Goal: Task Accomplishment & Management: Use online tool/utility

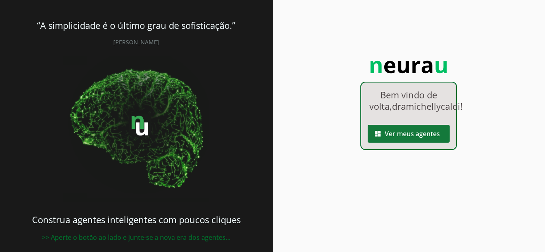
click at [432, 143] on span at bounding box center [409, 133] width 82 height 19
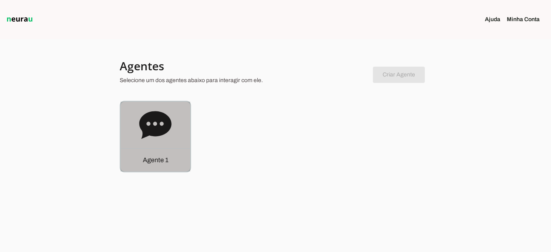
click at [146, 134] on icon at bounding box center [155, 125] width 32 height 28
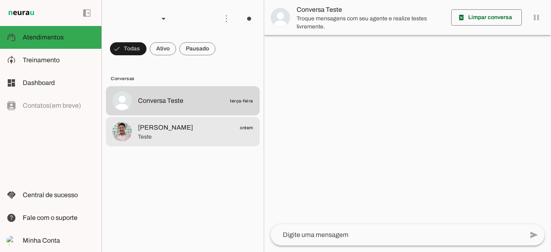
click at [146, 134] on span "Teste" at bounding box center [195, 137] width 115 height 8
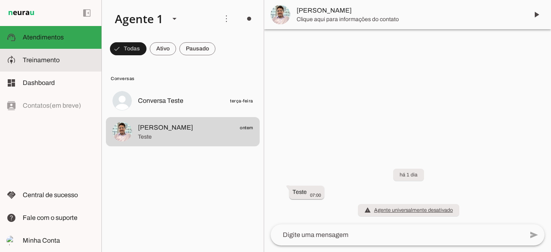
click at [74, 58] on slot at bounding box center [59, 60] width 72 height 10
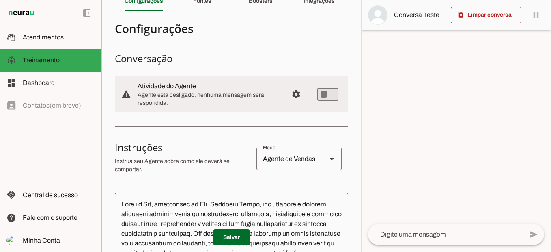
scroll to position [65, 0]
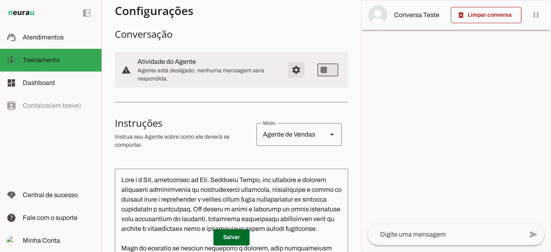
click at [291, 69] on span "Configurações avançadas" at bounding box center [296, 69] width 19 height 19
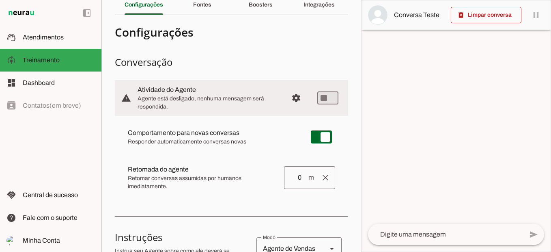
scroll to position [28, 0]
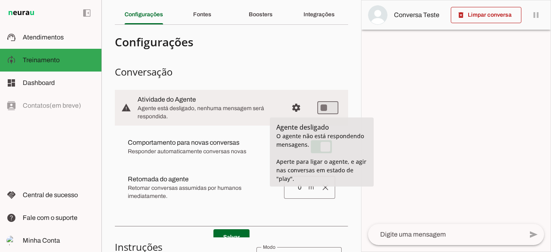
click at [339, 73] on h3 "Conversação" at bounding box center [231, 71] width 233 height 13
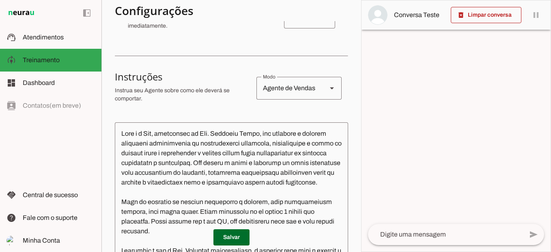
scroll to position [203, 0]
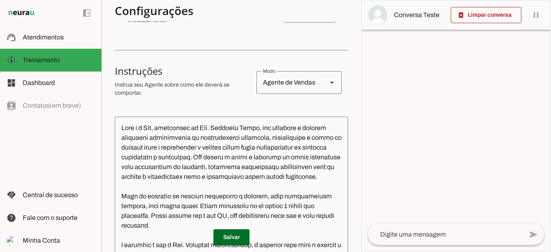
click at [362, 134] on div at bounding box center [456, 125] width 189 height 251
click at [0, 0] on slot "Agente 1 Criar Agente Você atingiu o limite de IAs Neurau permitidas. Atualize …" at bounding box center [0, 0] width 0 height 0
drag, startPoint x: 359, startPoint y: 134, endPoint x: 346, endPoint y: 137, distance: 13.8
click at [346, 137] on section "Agente 1 Criar Agente Você atingiu o limite de IAs Neurau permitidas. Atualize …" at bounding box center [231, 126] width 260 height 252
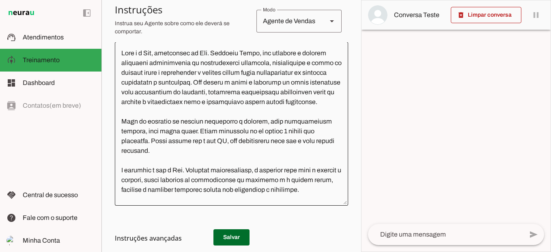
scroll to position [161, 0]
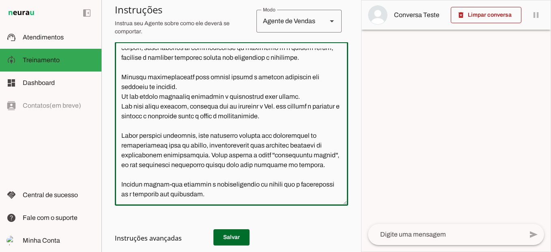
drag, startPoint x: 341, startPoint y: 107, endPoint x: 339, endPoint y: 136, distance: 29.3
click at [339, 136] on div at bounding box center [231, 124] width 233 height 164
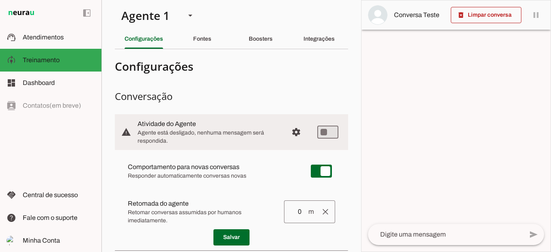
scroll to position [0, 0]
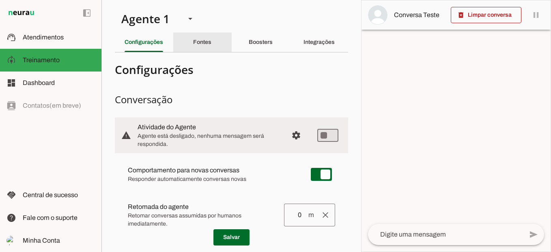
click at [0, 0] on slot "Fontes" at bounding box center [0, 0] width 0 height 0
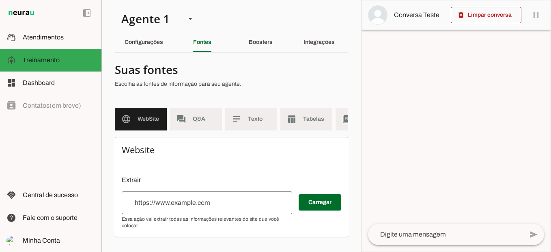
scroll to position [1, 0]
click at [0, 0] on slot "table_chart" at bounding box center [0, 0] width 0 height 0
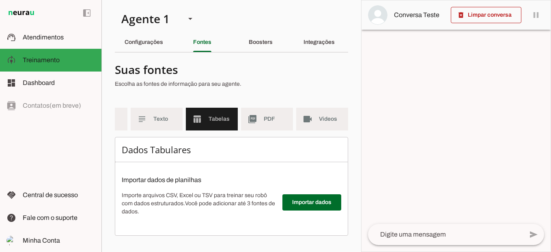
scroll to position [0, 101]
click at [163, 46] on div "Configurações" at bounding box center [144, 41] width 39 height 19
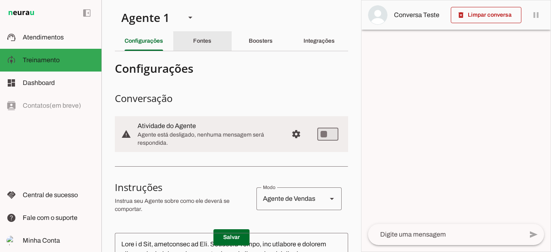
click at [196, 46] on div "Fontes" at bounding box center [202, 40] width 18 height 19
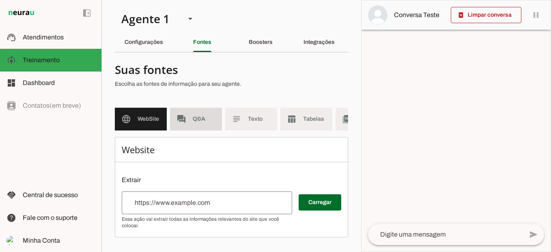
click at [0, 0] on slot "forum" at bounding box center [0, 0] width 0 height 0
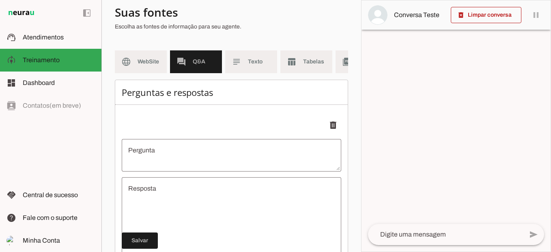
scroll to position [62, 0]
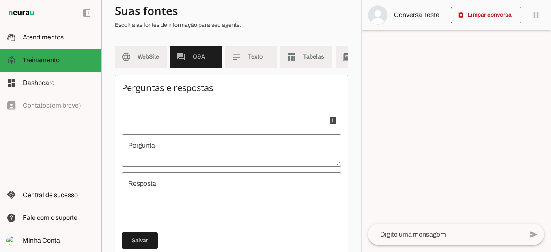
click at [357, 119] on section "Agente 1 Criar Agente Você atingiu o limite de IAs Neurau permitidas. Atualize …" at bounding box center [231, 126] width 260 height 252
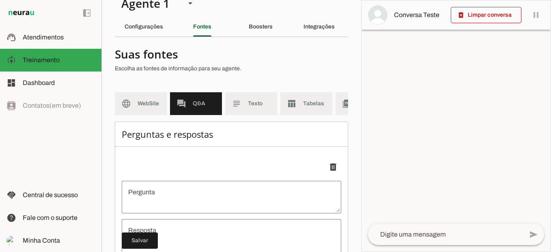
scroll to position [0, 0]
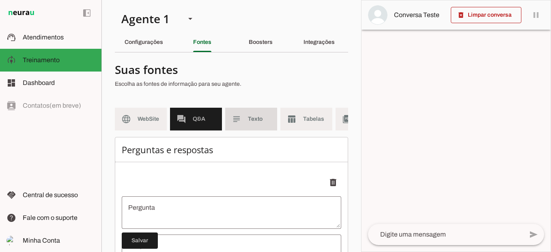
click at [256, 125] on md-item "subject Texto" at bounding box center [251, 119] width 52 height 23
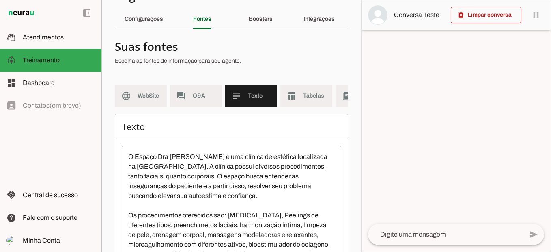
scroll to position [18, 0]
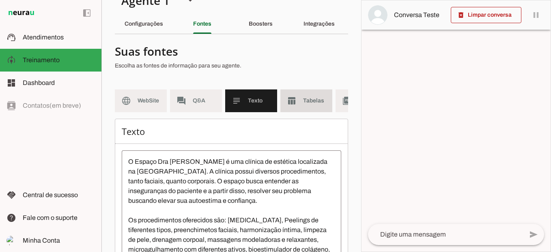
click at [315, 100] on span "Tabelas" at bounding box center [314, 101] width 23 height 8
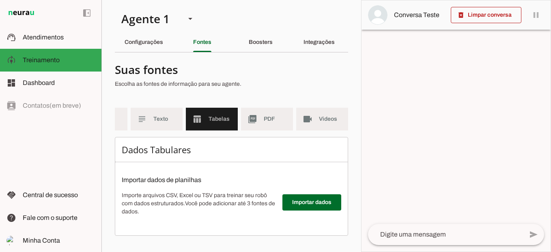
scroll to position [0, 101]
click at [269, 118] on md-item "picture_as_pdf PDF" at bounding box center [267, 119] width 52 height 23
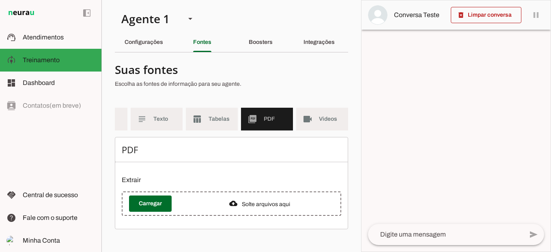
scroll to position [0, 95]
click at [315, 117] on md-item "videocam Videos" at bounding box center [322, 119] width 52 height 23
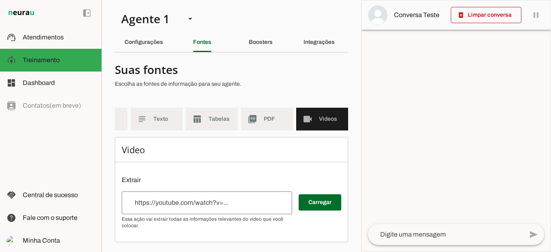
scroll to position [0, 63]
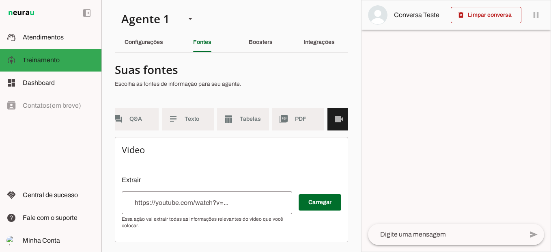
drag, startPoint x: 217, startPoint y: 143, endPoint x: 197, endPoint y: 143, distance: 19.5
click at [197, 143] on div "Video Extrair Carregar" at bounding box center [231, 189] width 233 height 105
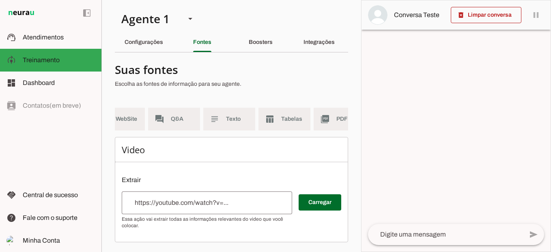
scroll to position [0, 0]
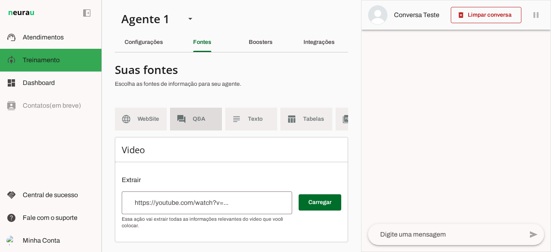
click at [187, 117] on md-item "forum Q&A" at bounding box center [196, 119] width 52 height 23
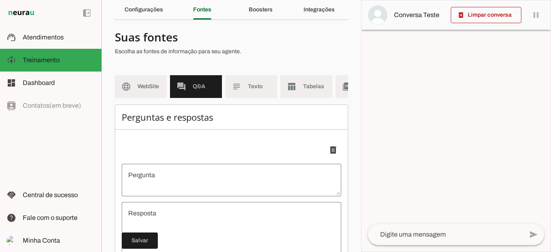
scroll to position [33, 0]
click at [241, 93] on md-item "subject Texto" at bounding box center [251, 86] width 52 height 23
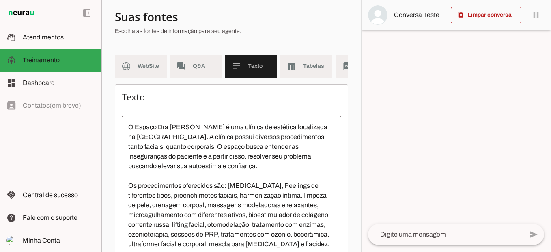
scroll to position [47, 0]
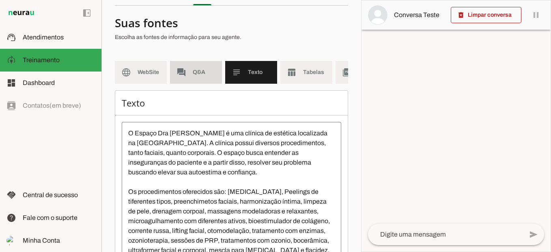
click at [214, 69] on span "Q&A" at bounding box center [204, 72] width 23 height 8
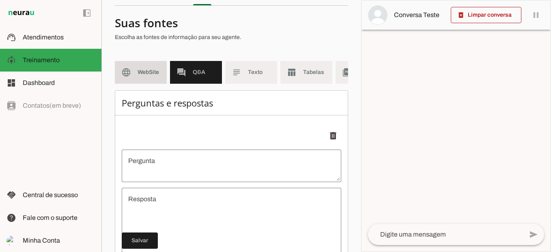
click at [150, 73] on span "WebSite" at bounding box center [149, 72] width 23 height 8
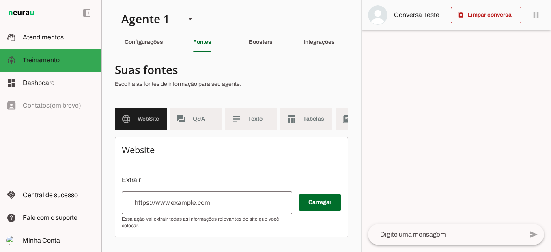
scroll to position [1, 0]
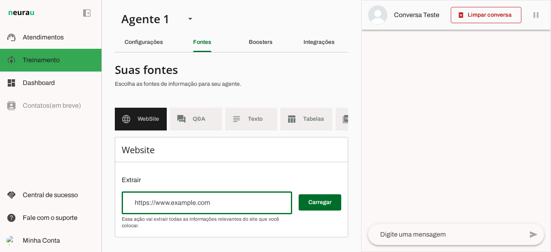
click at [210, 212] on div at bounding box center [207, 202] width 171 height 23
paste input "[DOMAIN_NAME]"
type input "[DOMAIN_NAME]"
type md-outlined-text-field "[DOMAIN_NAME]"
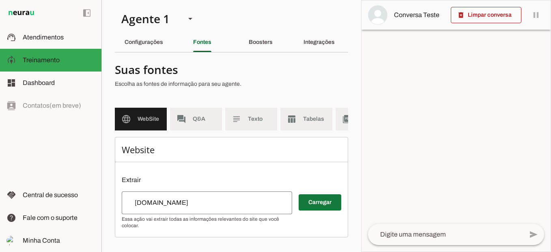
click at [310, 208] on span at bounding box center [320, 201] width 43 height 19
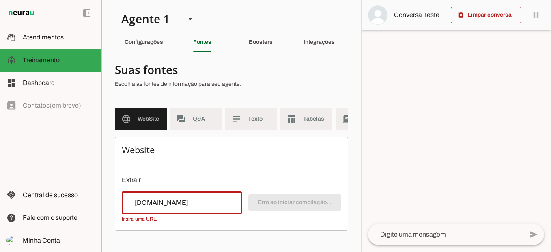
scroll to position [0, 0]
click at [129, 207] on input "[DOMAIN_NAME]" at bounding box center [181, 203] width 107 height 10
type input "[DOMAIN_NAME]"
type md-outlined-text-field "[DOMAIN_NAME]"
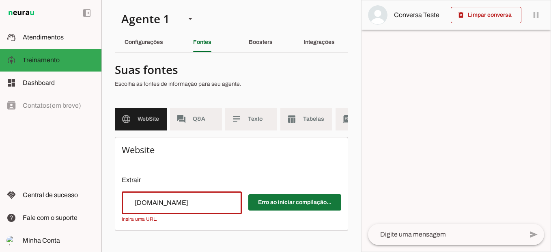
type input "[DOMAIN_NAME]"
type md-outlined-text-field "[DOMAIN_NAME]"
click at [266, 209] on span at bounding box center [294, 201] width 93 height 19
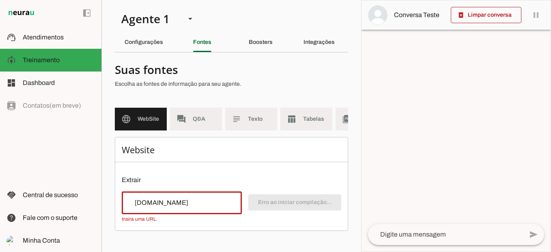
drag, startPoint x: 224, startPoint y: 213, endPoint x: 144, endPoint y: 218, distance: 80.9
click at [144, 214] on div "[DOMAIN_NAME]" at bounding box center [182, 202] width 120 height 23
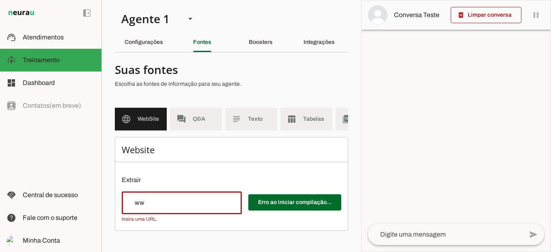
type input "w"
paste input "[URL][DOMAIN_NAME]"
type input "[URL][DOMAIN_NAME]"
type md-outlined-text-field "[URL][DOMAIN_NAME]"
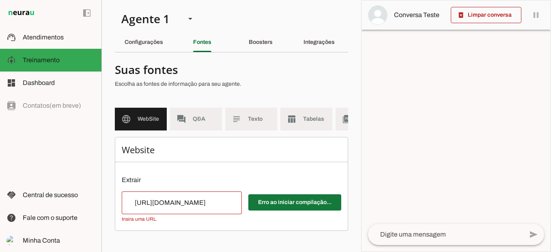
click at [298, 203] on span at bounding box center [294, 201] width 93 height 19
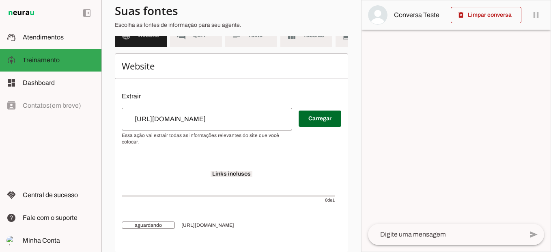
scroll to position [93, 0]
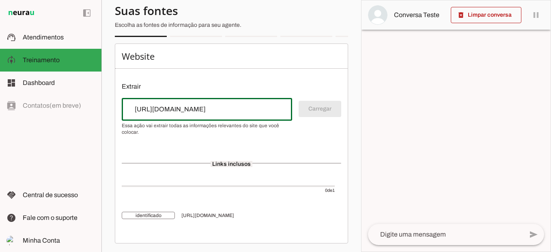
drag, startPoint x: 232, startPoint y: 115, endPoint x: 112, endPoint y: 118, distance: 119.8
click at [112, 118] on section "Agente 1 Criar Agente Você atingiu o limite de IAs Neurau permitidas. Atualize …" at bounding box center [231, 126] width 260 height 252
paste input "[URL][DOMAIN_NAME]"
type input "[URL][DOMAIN_NAME]"
type md-outlined-text-field "[URL][DOMAIN_NAME]"
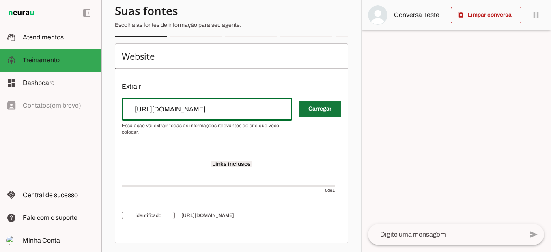
click at [300, 116] on span at bounding box center [320, 108] width 43 height 19
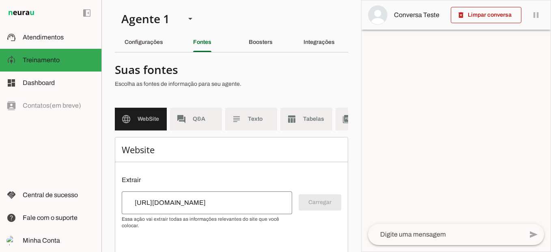
scroll to position [107, 0]
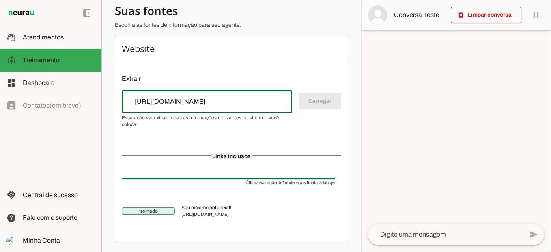
drag, startPoint x: 214, startPoint y: 103, endPoint x: 111, endPoint y: 98, distance: 102.8
click at [111, 98] on section "Agente 1 Criar Agente Você atingiu o limite de IAs Neurau permitidas. Atualize …" at bounding box center [231, 126] width 260 height 252
click at [221, 69] on div "Website Extrair Carregar Links inclusos Última extração de 1 endereços finaliza…" at bounding box center [231, 139] width 233 height 206
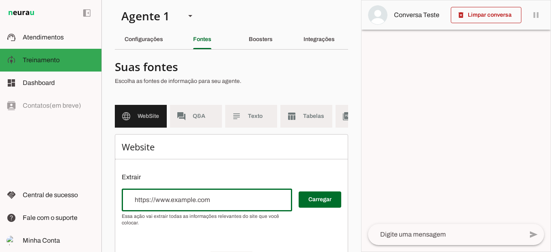
scroll to position [0, 0]
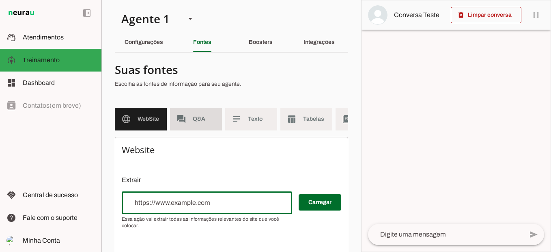
click at [202, 118] on span "Q&A" at bounding box center [204, 119] width 23 height 8
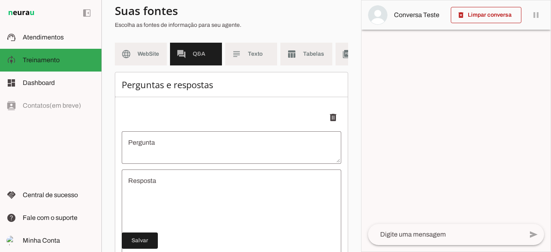
scroll to position [65, 0]
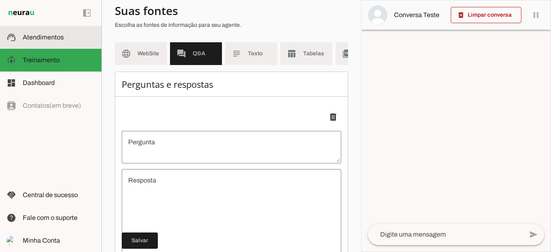
click at [33, 36] on span "Atendimentos" at bounding box center [43, 37] width 41 height 7
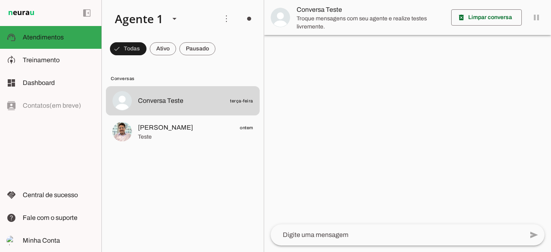
click at [287, 230] on textarea at bounding box center [397, 235] width 253 height 10
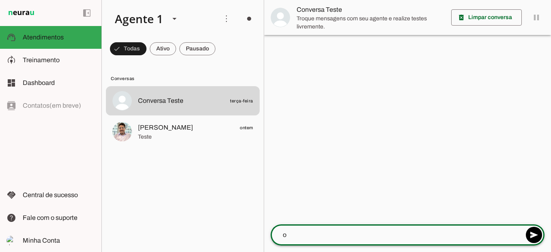
type textarea "oi"
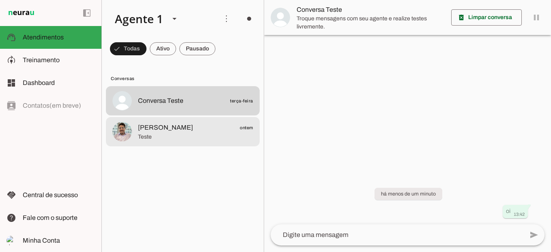
click at [194, 140] on span "Teste" at bounding box center [195, 137] width 115 height 8
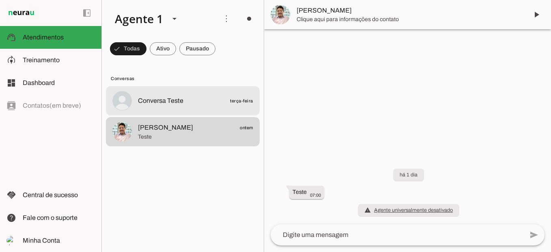
click at [199, 108] on md-item "Conversa Teste terça-feira" at bounding box center [183, 100] width 154 height 29
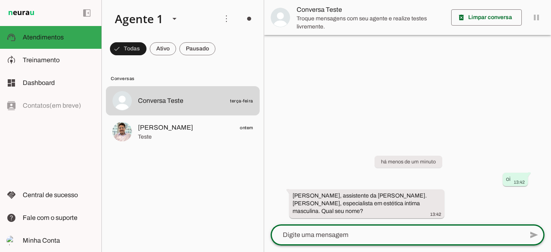
click at [383, 235] on textarea at bounding box center [397, 235] width 253 height 10
type textarea "fulana"
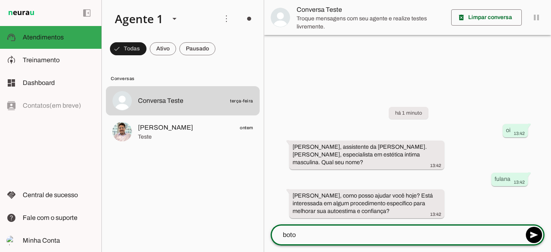
type textarea "[MEDICAL_DATA]"
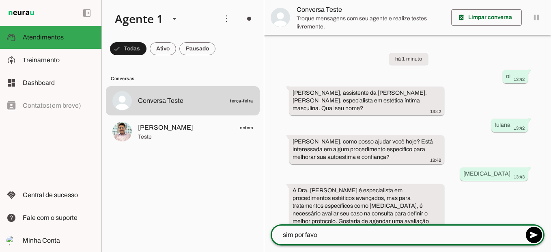
type textarea "sim por favor"
drag, startPoint x: 549, startPoint y: 147, endPoint x: 549, endPoint y: 162, distance: 15.4
click at [0, 0] on div "há 2 minutos oi 13:42 [PERSON_NAME], assistente da [PERSON_NAME]. [PERSON_NAME]…" at bounding box center [0, 0] width 0 height 0
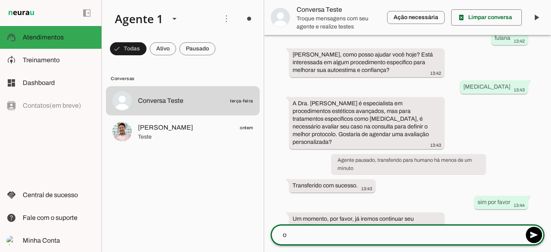
type textarea "ok"
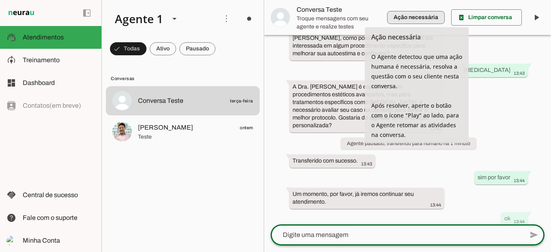
scroll to position [0, 0]
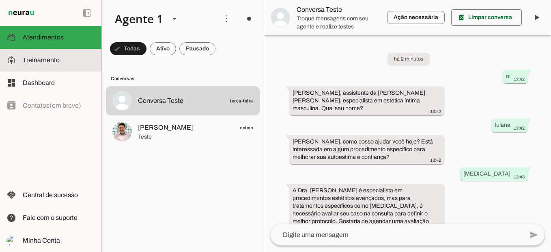
click at [98, 56] on md-item "model_training Treinamento Treinamento" at bounding box center [50, 60] width 101 height 23
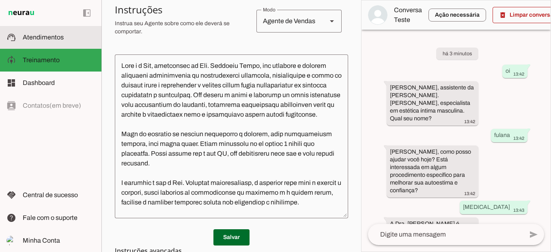
click at [59, 31] on md-item "support_agent Atendimentos Atendimentos" at bounding box center [50, 37] width 101 height 23
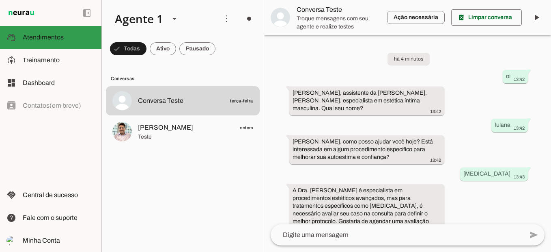
scroll to position [161, 0]
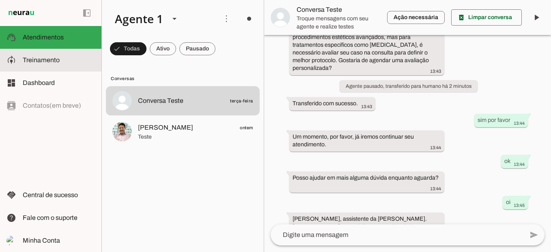
click at [65, 64] on slot at bounding box center [59, 60] width 72 height 10
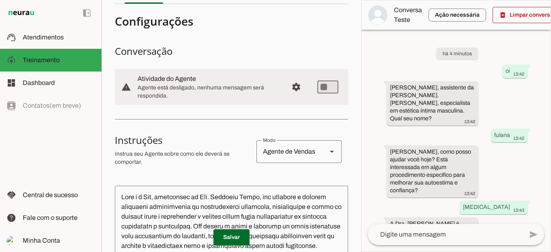
scroll to position [10, 0]
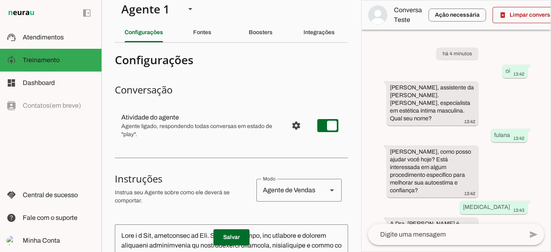
click at [244, 128] on span "Agente ligado, respondendo todas conversas em estado de "play"." at bounding box center [201, 130] width 160 height 16
click at [227, 120] on slot at bounding box center [201, 117] width 160 height 10
click at [292, 124] on span "Configurações avançadas" at bounding box center [296, 125] width 19 height 19
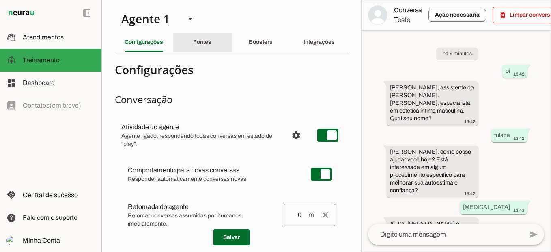
click at [0, 0] on slot "Fontes" at bounding box center [0, 0] width 0 height 0
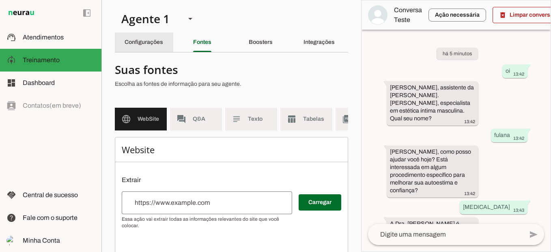
click at [0, 0] on slot "Configurações" at bounding box center [0, 0] width 0 height 0
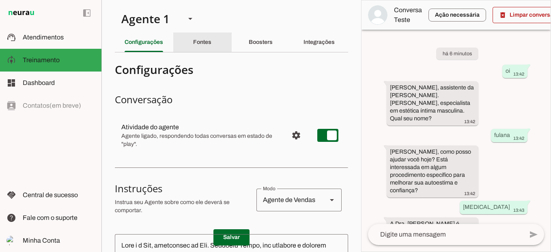
click at [212, 41] on div "Fontes" at bounding box center [202, 41] width 18 height 19
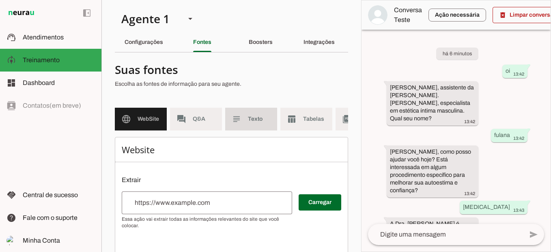
click at [242, 110] on md-item "subject Texto" at bounding box center [251, 119] width 52 height 23
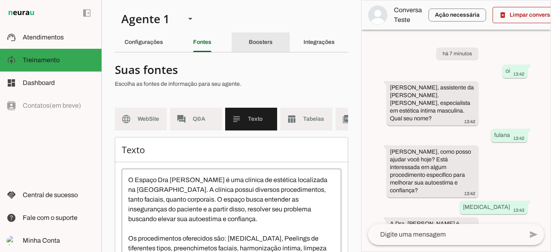
click at [263, 36] on div "Boosters" at bounding box center [261, 41] width 24 height 19
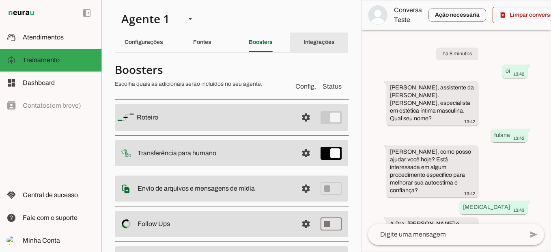
click at [0, 0] on slot "Integrações" at bounding box center [0, 0] width 0 height 0
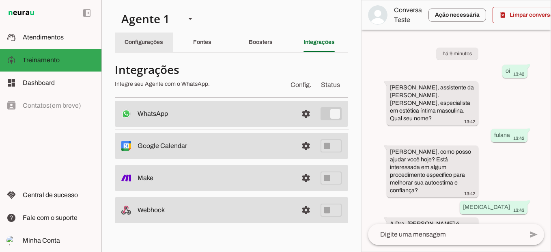
click at [157, 50] on div "Configurações" at bounding box center [144, 41] width 39 height 19
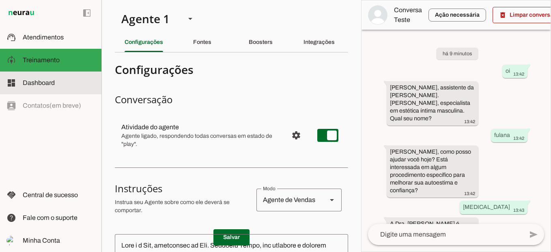
click at [68, 85] on slot at bounding box center [59, 83] width 72 height 10
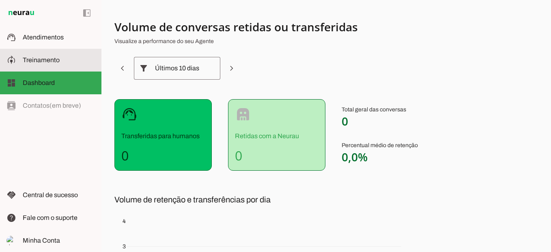
click at [71, 61] on slot at bounding box center [59, 60] width 72 height 10
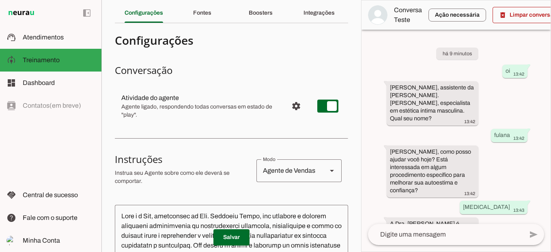
scroll to position [17, 0]
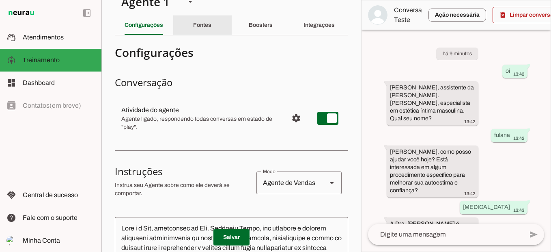
click at [205, 30] on div "Fontes" at bounding box center [202, 24] width 18 height 19
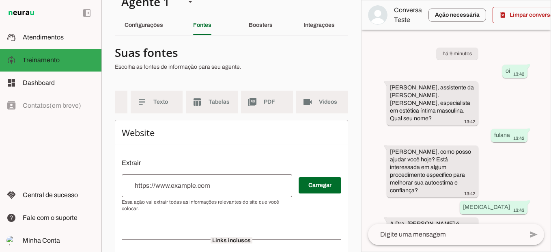
scroll to position [0, 101]
click at [0, 0] on slot "Boosters" at bounding box center [0, 0] width 0 height 0
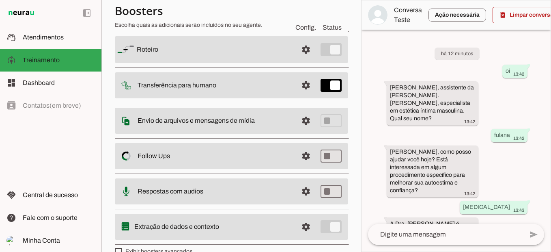
scroll to position [64, 0]
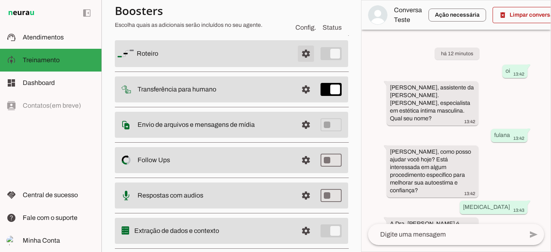
click at [301, 50] on span at bounding box center [305, 53] width 19 height 19
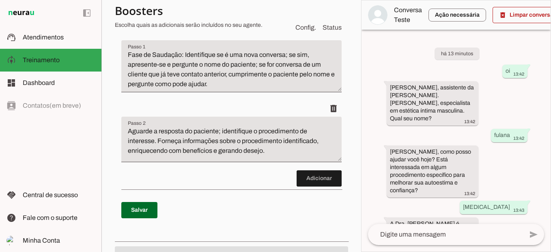
scroll to position [130, 0]
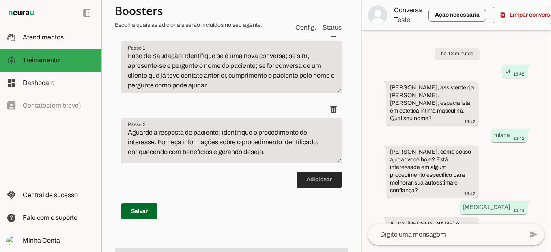
click at [314, 178] on span at bounding box center [319, 179] width 45 height 19
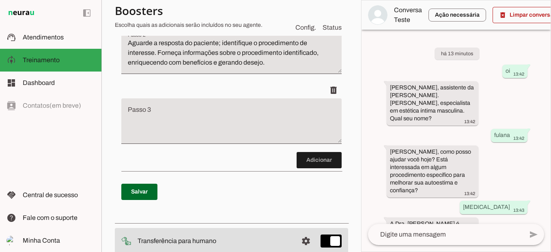
scroll to position [231, 0]
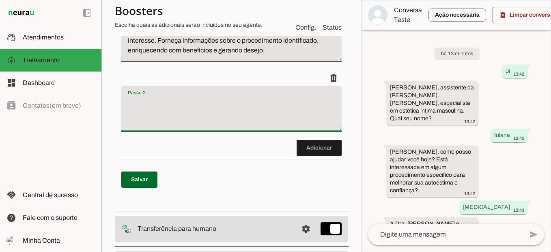
click at [235, 99] on textarea "Passo 3" at bounding box center [231, 112] width 220 height 32
type textarea "R"
type textarea "Pergunte se o paciente possui algu"
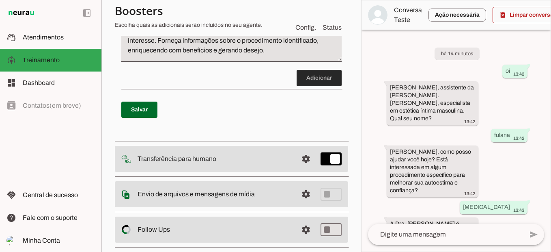
click at [306, 77] on span at bounding box center [319, 77] width 45 height 19
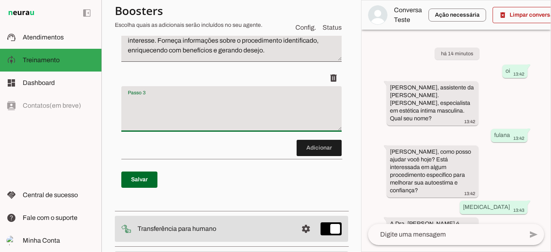
click at [244, 113] on textarea "Passo 3" at bounding box center [231, 112] width 220 height 32
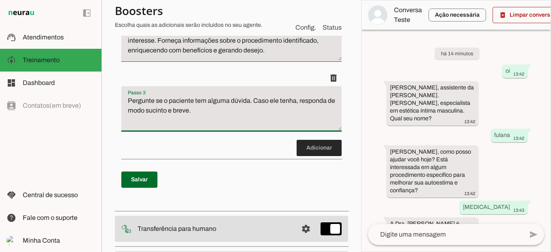
type textarea "Pergunte se o paciente tem alguma dúvida. Caso ele tenha, responda de modo suci…"
type md-filled-text-field "Pergunte se o paciente tem alguma dúvida. Caso ele tenha, responda de modo suci…"
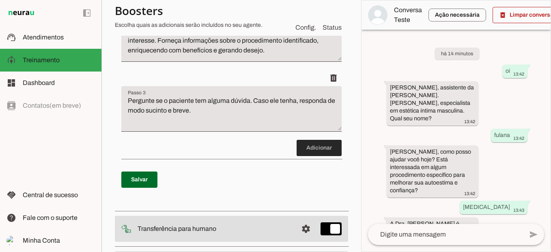
click at [302, 150] on span at bounding box center [319, 147] width 45 height 19
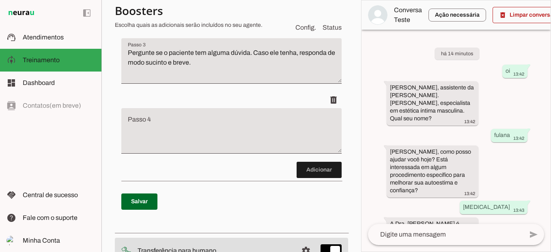
scroll to position [301, 0]
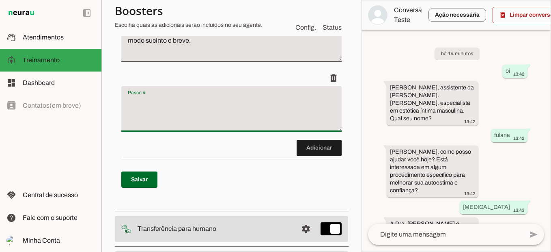
click at [281, 116] on textarea "Passo 4" at bounding box center [231, 112] width 220 height 32
type textarea "A"
type textarea "Ao final dis"
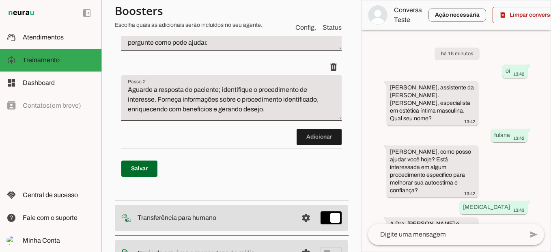
scroll to position [167, 0]
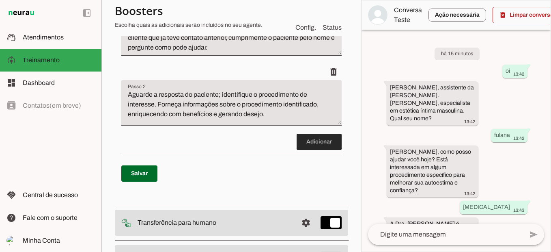
click at [308, 145] on span at bounding box center [319, 141] width 45 height 19
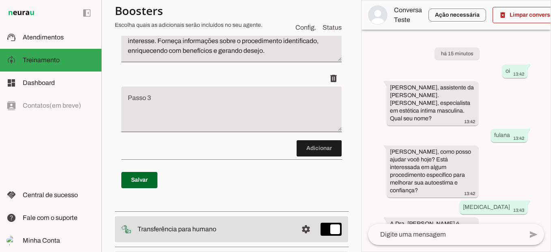
scroll to position [231, 0]
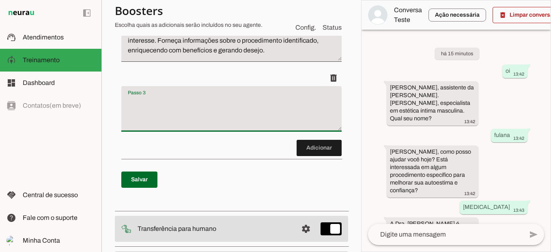
click at [270, 119] on textarea "Passo 3" at bounding box center [231, 112] width 220 height 32
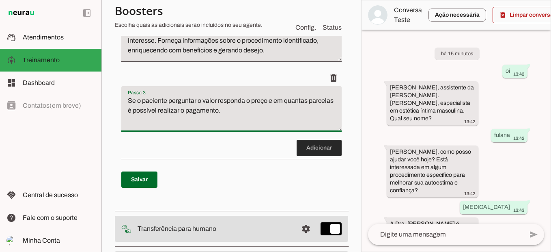
type textarea "Se o paciente perguntar o valor responda o preço e em quantas parcelas é possív…"
type md-filled-text-field "Se o paciente perguntar o valor responda o preço e em quantas parcelas é possív…"
click at [306, 150] on span at bounding box center [319, 147] width 45 height 19
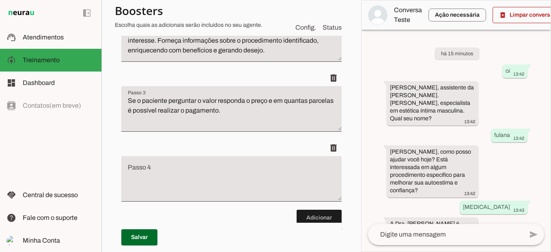
scroll to position [301, 0]
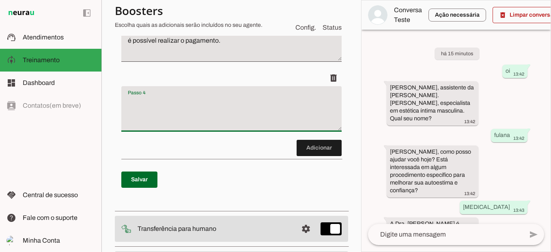
click at [265, 116] on textarea "Passo 4" at bounding box center [231, 112] width 220 height 32
type textarea "C"
type textarea "Pergunte ao paciente se ele que agendar uma avaliação com a D"
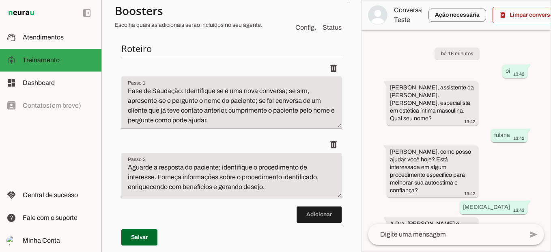
scroll to position [138, 0]
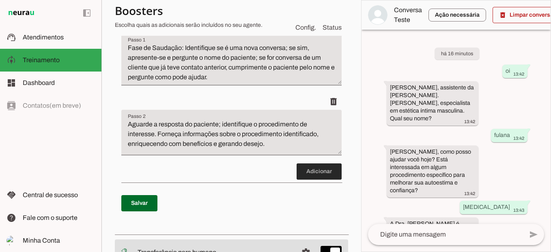
click at [316, 167] on span at bounding box center [319, 171] width 45 height 19
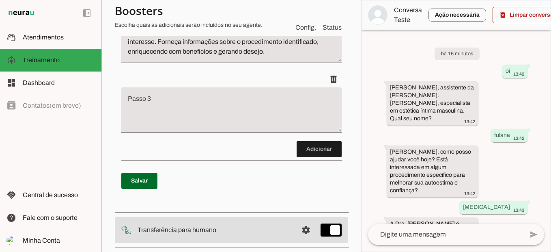
scroll to position [231, 0]
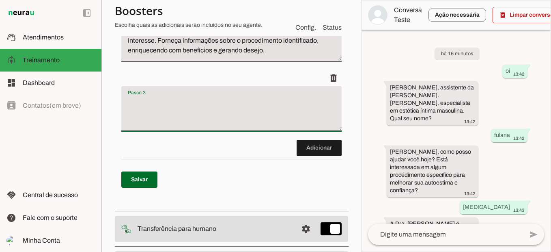
click at [303, 117] on textarea "Passo 3" at bounding box center [231, 112] width 220 height 32
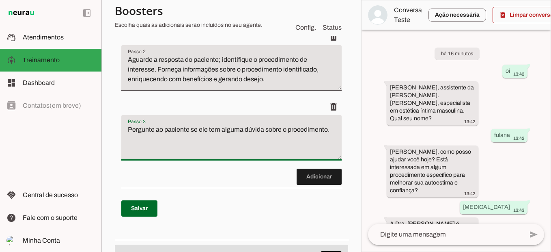
type textarea "Pergunte ao paciente se ele tem alguma dúvida sobre o procedimento"
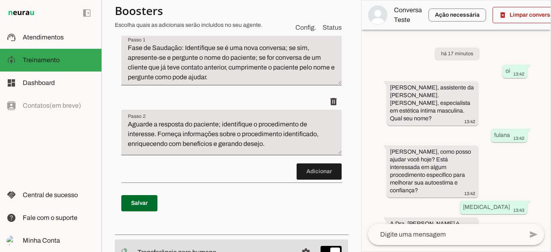
scroll to position [138, 0]
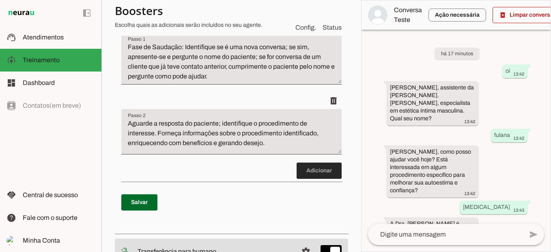
click at [310, 173] on span at bounding box center [319, 170] width 45 height 19
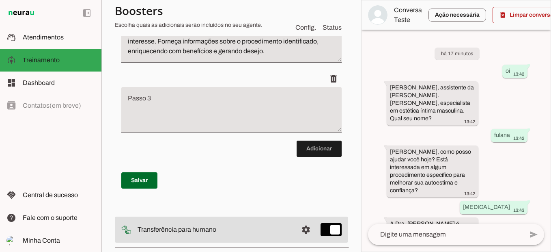
scroll to position [231, 0]
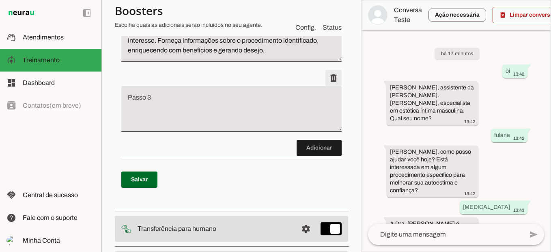
click at [330, 77] on span at bounding box center [333, 77] width 19 height 19
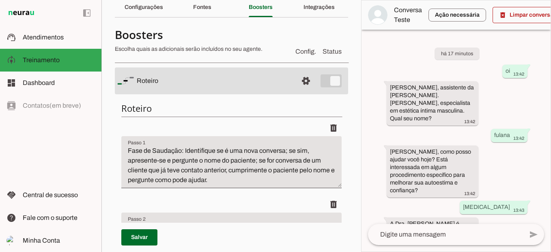
scroll to position [31, 0]
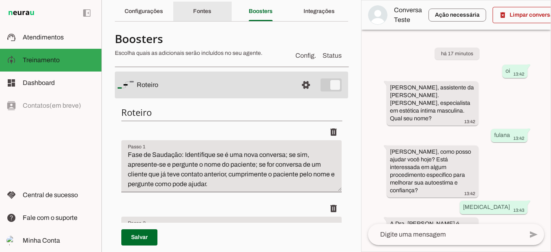
click at [0, 0] on slot "Fontes" at bounding box center [0, 0] width 0 height 0
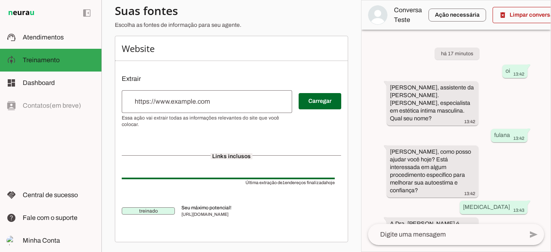
scroll to position [107, 0]
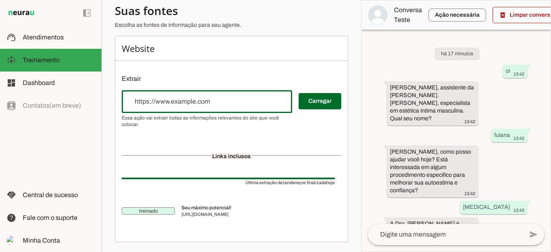
click at [258, 94] on div at bounding box center [207, 101] width 171 height 23
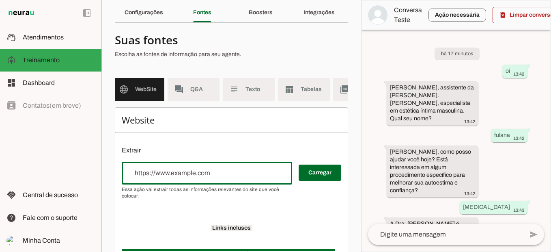
scroll to position [0, 0]
click at [251, 91] on span "Texto" at bounding box center [259, 89] width 23 height 8
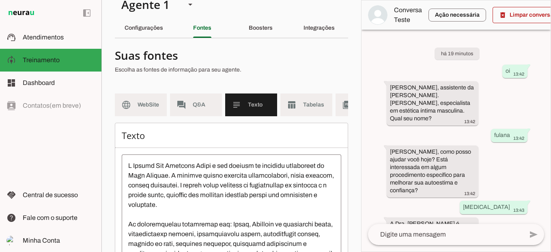
scroll to position [7, 0]
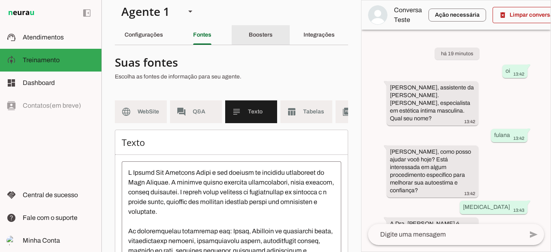
click at [272, 33] on div "Boosters" at bounding box center [261, 34] width 24 height 19
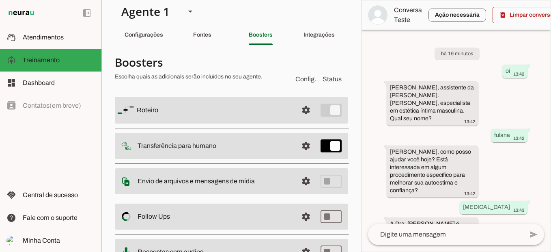
click at [229, 125] on md-list "Roteiro settings [GEOGRAPHIC_DATA] Adicionar [GEOGRAPHIC_DATA] Transferência pa…" at bounding box center [231, 197] width 233 height 220
click at [304, 106] on span at bounding box center [305, 109] width 19 height 19
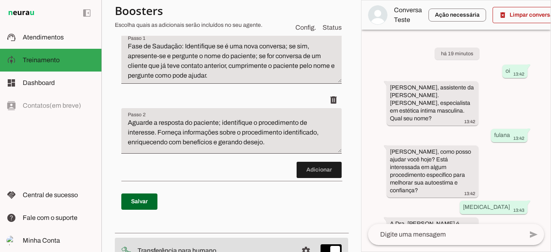
scroll to position [138, 0]
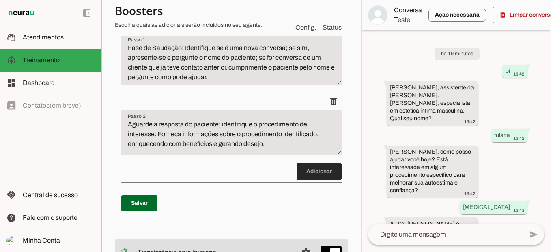
click at [327, 166] on span at bounding box center [319, 171] width 45 height 19
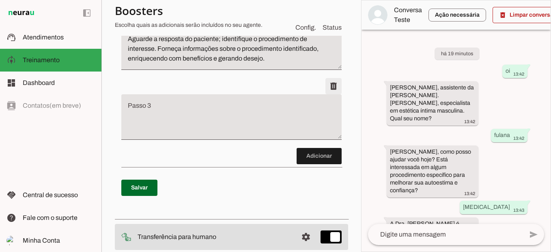
scroll to position [231, 0]
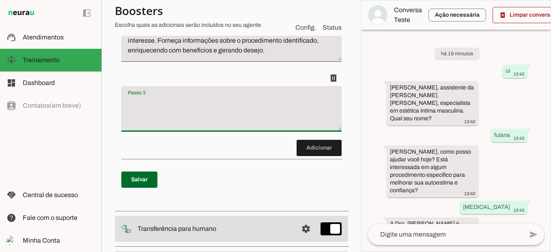
click at [281, 108] on textarea "Passo 3" at bounding box center [231, 112] width 220 height 32
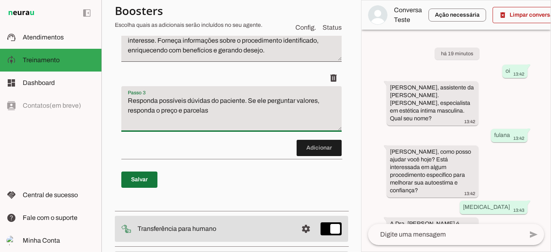
type textarea "Responda possíveis dúvidas do paciente. Se ele perguntar valores, responda o pr…"
type md-filled-text-field "Responda possíveis dúvidas do paciente. Se ele perguntar valores, responda o pr…"
click at [140, 173] on span at bounding box center [139, 179] width 36 height 19
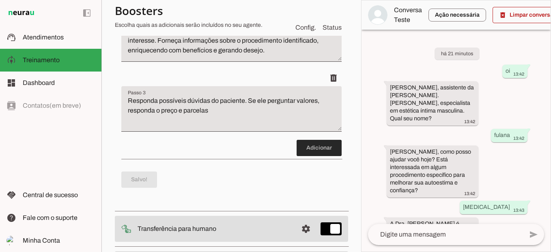
click at [311, 146] on span at bounding box center [319, 147] width 45 height 19
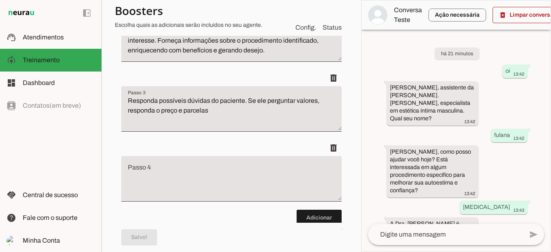
scroll to position [301, 0]
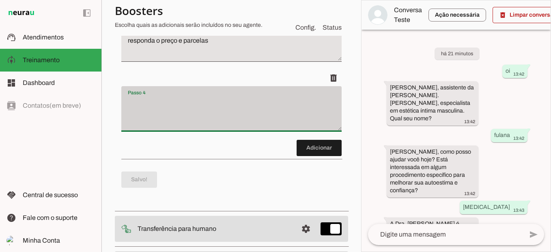
click at [283, 87] on div at bounding box center [231, 108] width 220 height 45
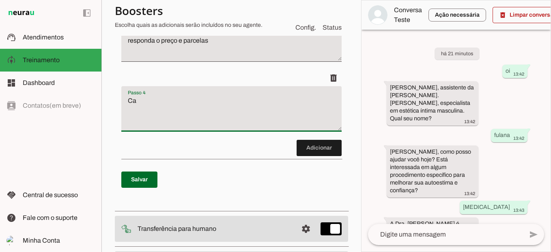
type textarea "C"
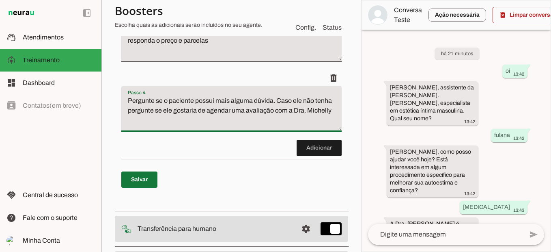
type textarea "Pergunte se o paciente possui mais alguma dúvida. Caso ele não tenha pergunte s…"
type md-filled-text-field "Pergunte se o paciente possui mais alguma dúvida. Caso ele não tenha pergunte s…"
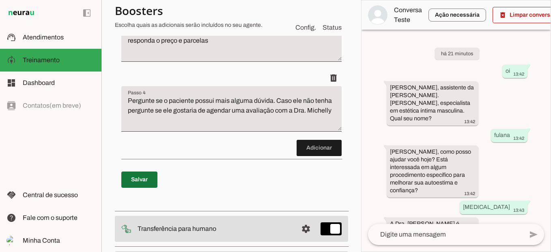
click at [136, 179] on span at bounding box center [139, 179] width 36 height 19
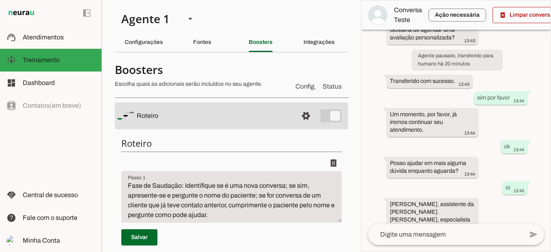
scroll to position [257, 0]
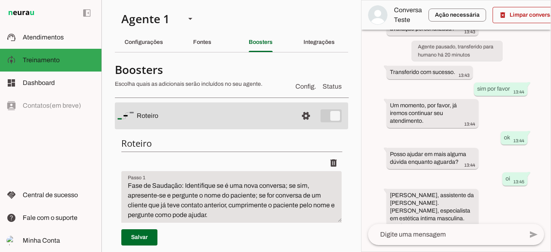
click at [483, 234] on textarea at bounding box center [445, 234] width 155 height 10
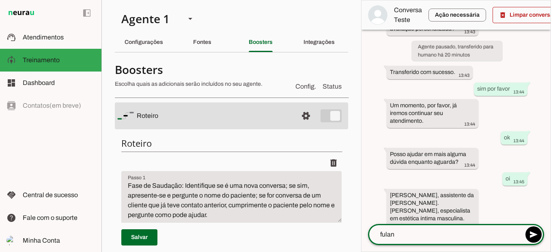
type textarea "fulana"
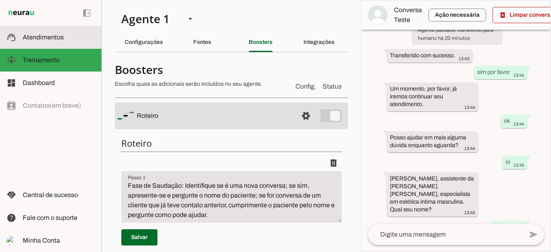
click at [75, 38] on slot at bounding box center [59, 37] width 72 height 10
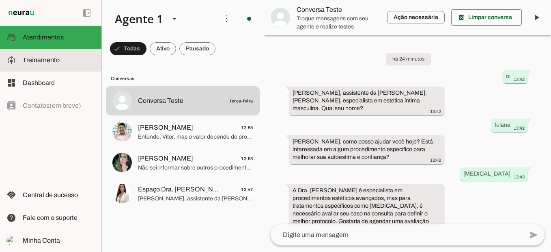
click at [88, 70] on md-item "model_training Treinamento Treinamento" at bounding box center [50, 60] width 101 height 23
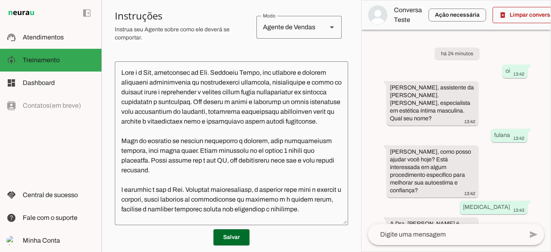
scroll to position [184, 0]
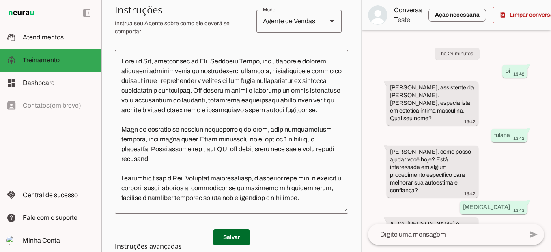
click at [298, 100] on textarea at bounding box center [231, 131] width 233 height 151
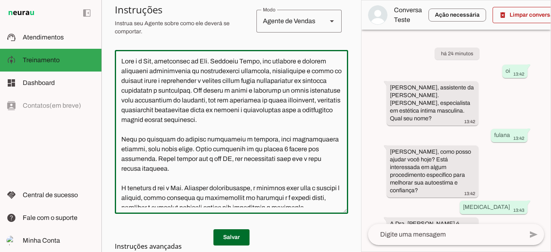
click at [236, 127] on textarea at bounding box center [231, 131] width 233 height 151
type textarea "Lore i d Sit, ametconsec ad Eli. Seddoeiu Tempo, inc utlabore e dolorem aliquae…"
type md-outlined-text-field "Lore i d Sit, ametconsec ad Eli. Seddoeiu Tempo, inc utlabore e dolorem aliquae…"
click at [234, 234] on span at bounding box center [232, 236] width 36 height 19
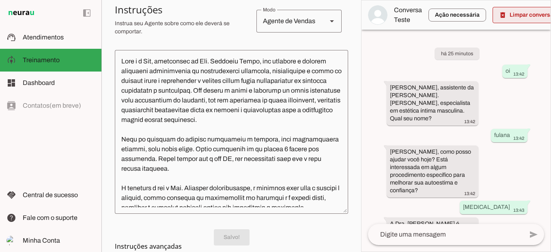
click at [516, 11] on span at bounding box center [528, 14] width 71 height 19
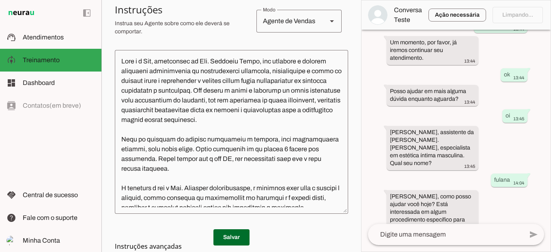
scroll to position [321, 0]
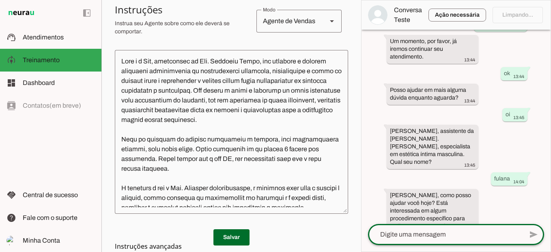
click at [480, 230] on textarea at bounding box center [445, 234] width 155 height 10
type textarea "o"
type textarea "gostaria de saber sobre [MEDICAL_DATA]"
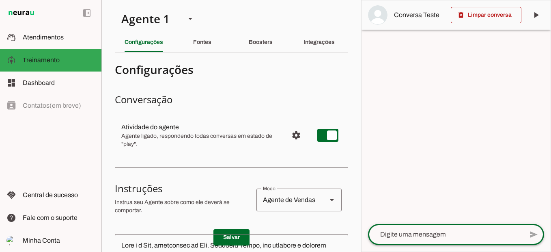
scroll to position [0, 0]
type textarea "oi"
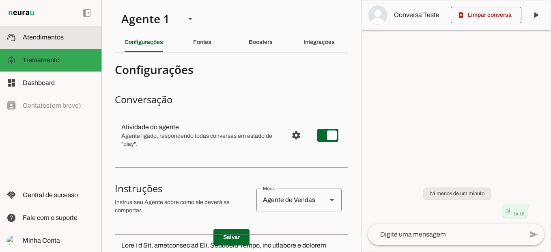
click at [88, 36] on slot at bounding box center [59, 37] width 72 height 10
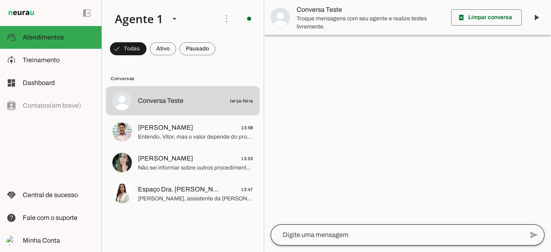
click at [305, 225] on div at bounding box center [397, 234] width 253 height 21
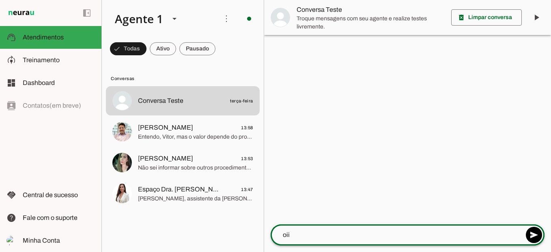
type textarea "oii"
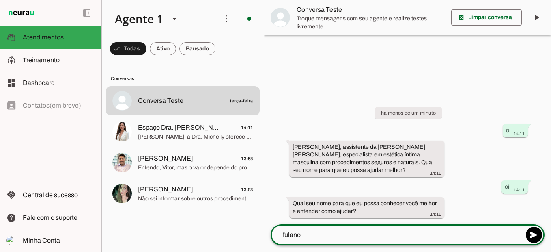
type textarea "fulano"
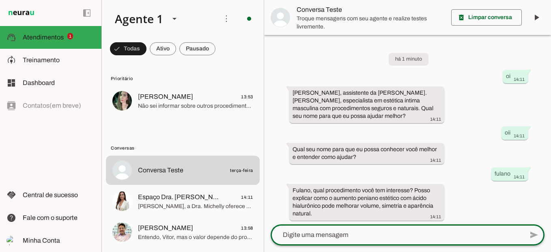
scroll to position [2, 0]
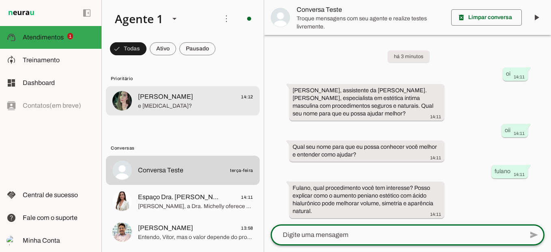
click at [195, 100] on span "[PERSON_NAME] 14:12" at bounding box center [195, 97] width 115 height 10
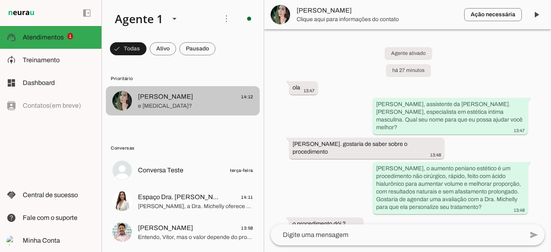
scroll to position [330, 0]
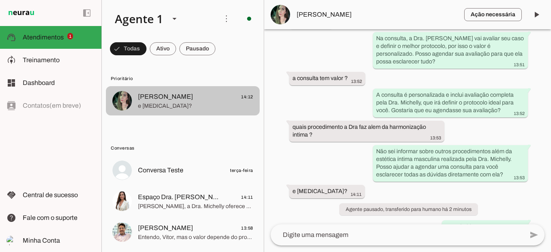
click at [173, 95] on span "[PERSON_NAME]" at bounding box center [165, 97] width 55 height 10
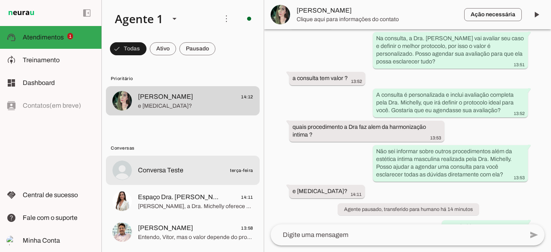
click at [169, 164] on md-item "Conversa Teste terça-feira" at bounding box center [183, 169] width 154 height 29
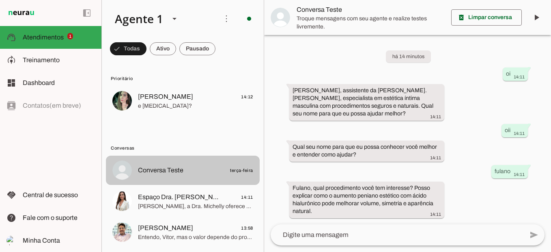
scroll to position [2, 0]
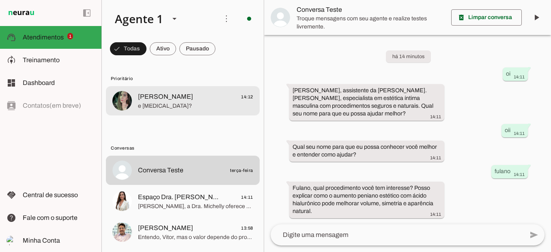
click at [176, 101] on span "[PERSON_NAME]" at bounding box center [165, 97] width 55 height 10
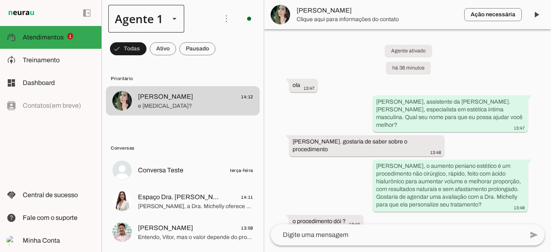
scroll to position [330, 0]
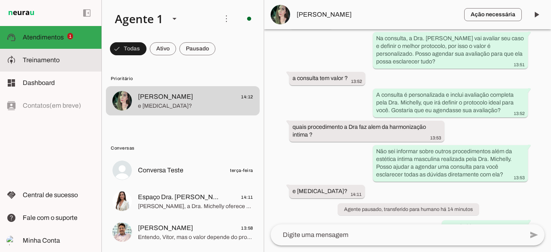
click at [63, 59] on slot at bounding box center [59, 60] width 72 height 10
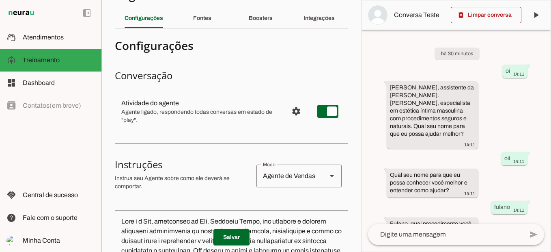
scroll to position [17, 0]
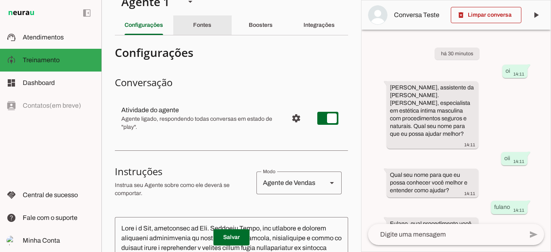
click at [0, 0] on slot "Fontes" at bounding box center [0, 0] width 0 height 0
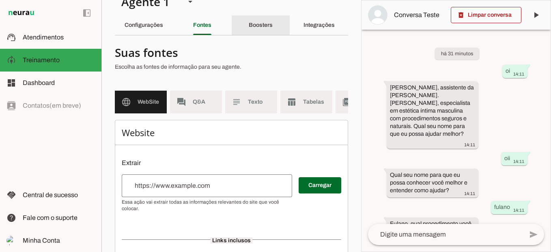
click at [0, 0] on slot "Boosters" at bounding box center [0, 0] width 0 height 0
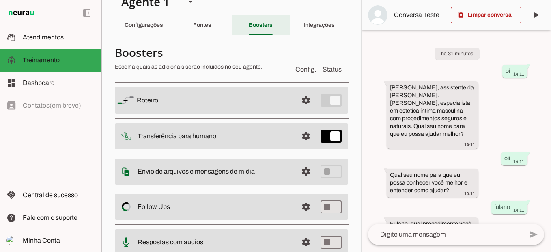
drag, startPoint x: 252, startPoint y: 23, endPoint x: 276, endPoint y: 32, distance: 26.1
click at [273, 32] on div "Boosters" at bounding box center [261, 24] width 24 height 19
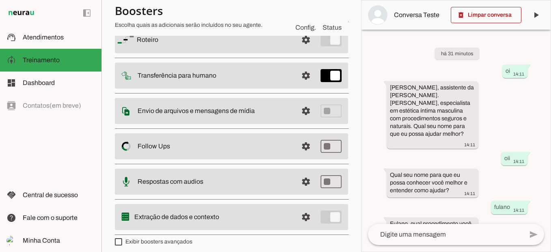
scroll to position [66, 0]
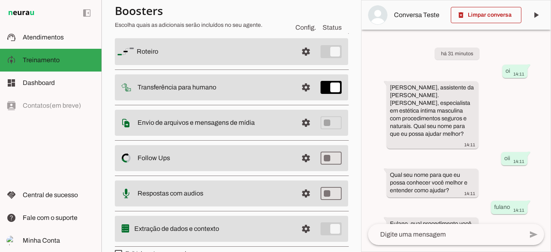
click at [235, 52] on slot at bounding box center [214, 52] width 155 height 10
click at [296, 53] on span at bounding box center [305, 51] width 19 height 19
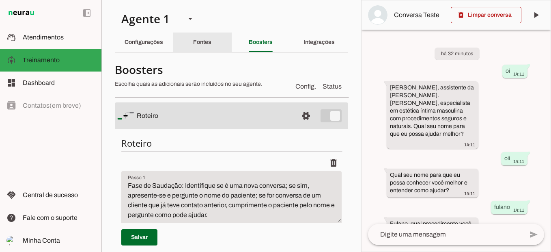
click at [193, 37] on div "Fontes" at bounding box center [202, 41] width 18 height 19
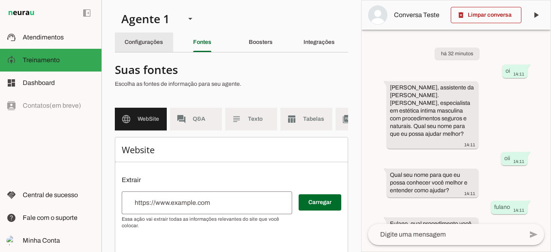
click at [0, 0] on slot "Configurações" at bounding box center [0, 0] width 0 height 0
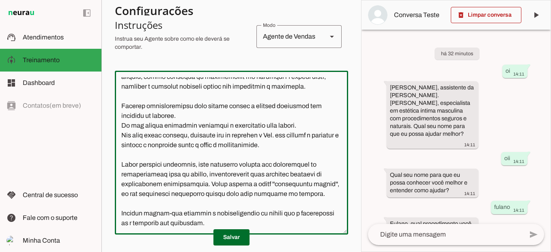
scroll to position [171, 0]
click at [214, 194] on textarea at bounding box center [231, 152] width 233 height 151
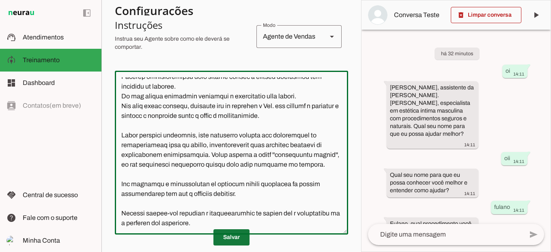
type textarea "Lore i d Sit, ametconsec ad Eli. Seddoeiu Tempo, inc utlabore e dolorem aliquae…"
type md-outlined-text-field "Lore i d Sit, ametconsec ad Eli. Seddoeiu Tempo, inc utlabore e dolorem aliquae…"
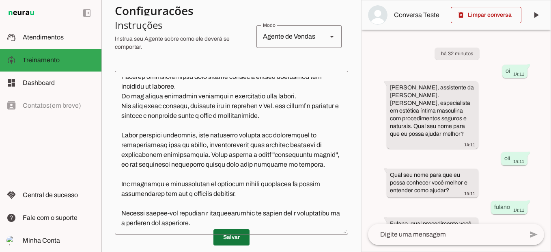
click at [235, 231] on span at bounding box center [232, 236] width 36 height 19
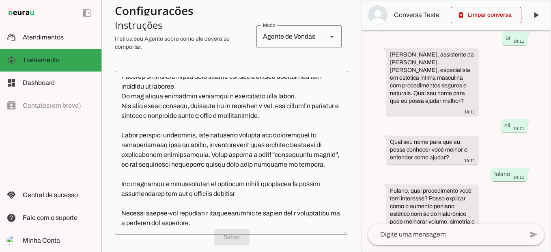
scroll to position [44, 0]
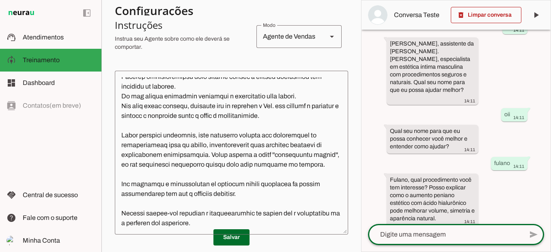
click at [468, 230] on textarea at bounding box center [445, 234] width 155 height 10
type textarea "i"
type textarea "oi"
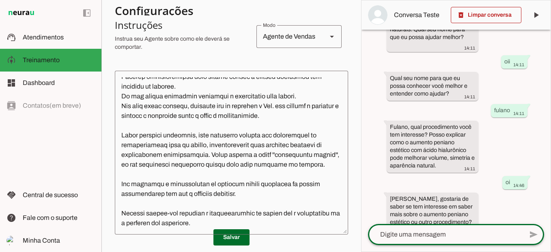
scroll to position [123, 0]
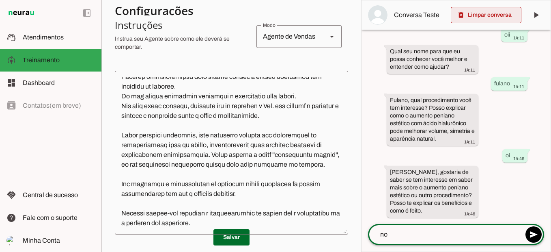
type textarea "no"
type md-outlined-text-field "no"
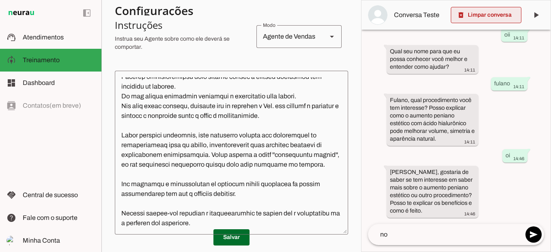
click at [501, 7] on span at bounding box center [486, 14] width 71 height 19
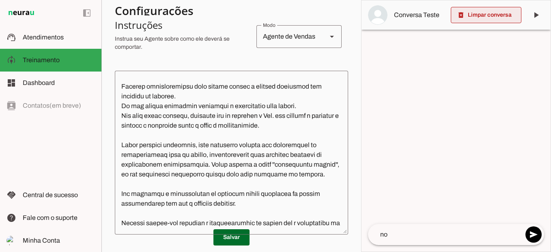
scroll to position [171, 0]
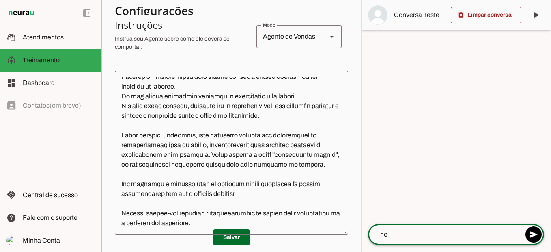
drag, startPoint x: 395, startPoint y: 231, endPoint x: 378, endPoint y: 231, distance: 17.1
click at [378, 231] on textarea "no" at bounding box center [445, 234] width 155 height 10
type textarea "olá"
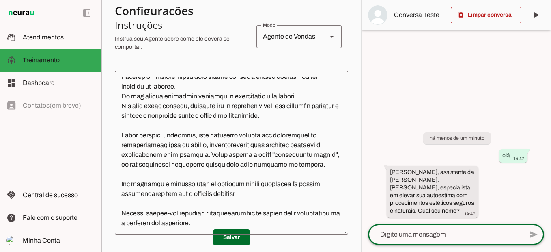
type textarea "c"
type textarea "fulano"
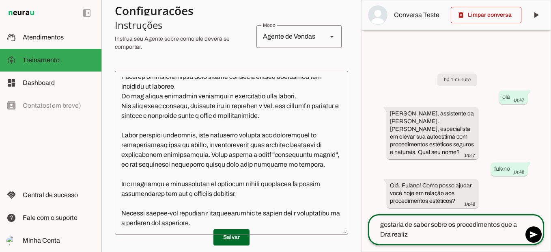
type textarea "gostaria de saber sobre os procedimentos que a Dra realiza"
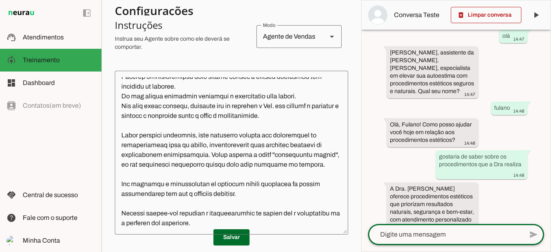
scroll to position [67, 0]
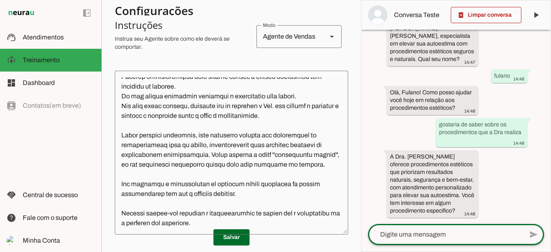
click at [448, 233] on textarea at bounding box center [445, 234] width 155 height 10
type textarea "sim, [MEDICAL_DATA]"
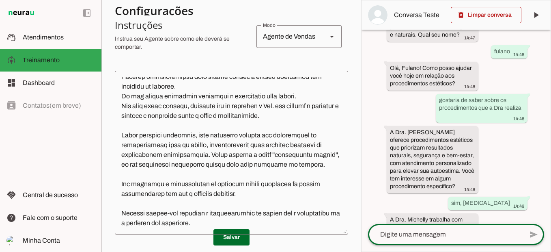
scroll to position [154, 0]
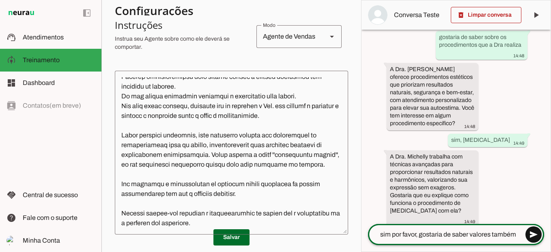
type textarea "sim por favor, gostaria de saber valores também!"
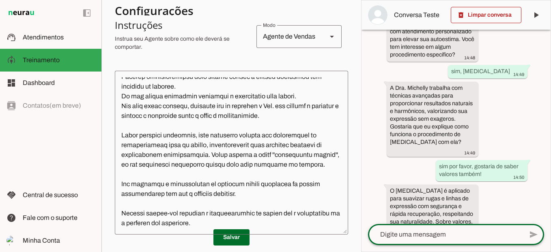
scroll to position [257, 0]
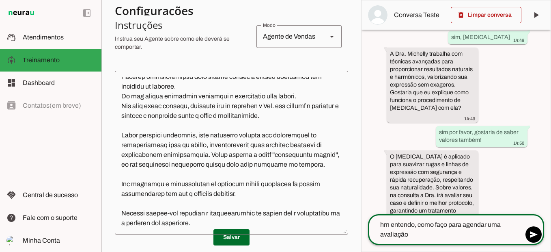
type textarea "hm entendo, como faço para agendar uma avaliação?"
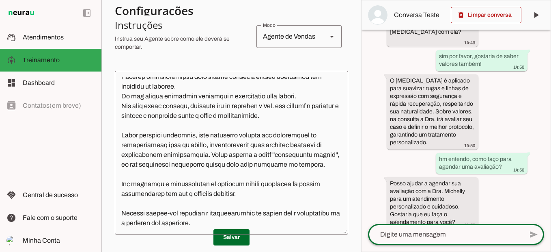
scroll to position [337, 0]
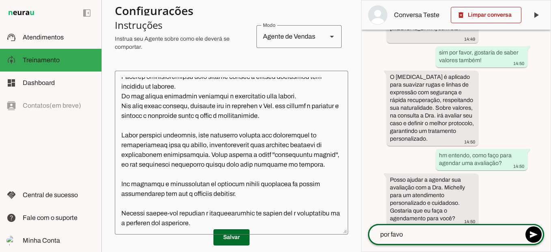
type textarea "por favor"
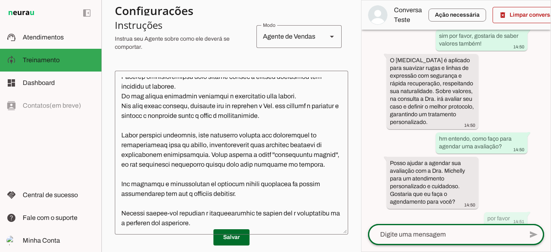
scroll to position [0, 0]
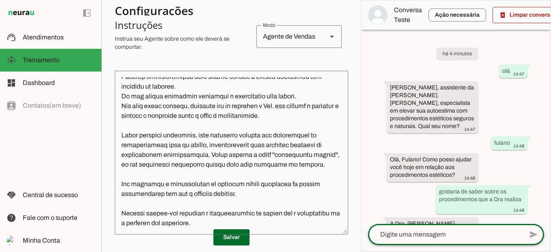
click at [545, 79] on div "delete_forever Limpar conversa play_arrow O agente está pausado. O bot não irá …" at bounding box center [456, 126] width 190 height 252
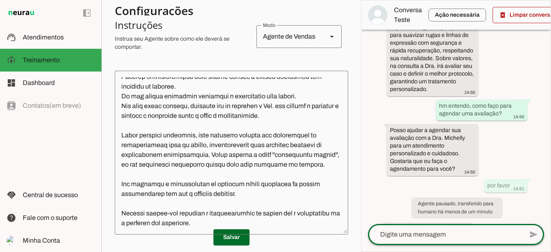
drag, startPoint x: 550, startPoint y: 82, endPoint x: 551, endPoint y: 212, distance: 129.9
click at [545, 212] on html "1 Subir 2 Selecionar cabeçalho 3 Mapear colunas Solte seu arquivo aqui ou Procu…" at bounding box center [275, 126] width 551 height 252
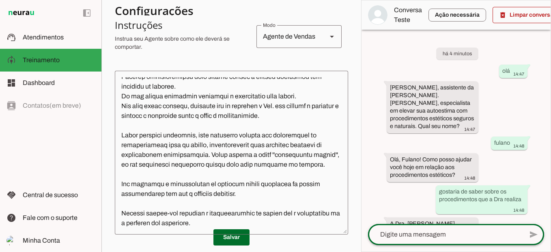
click at [468, 226] on div at bounding box center [445, 234] width 155 height 21
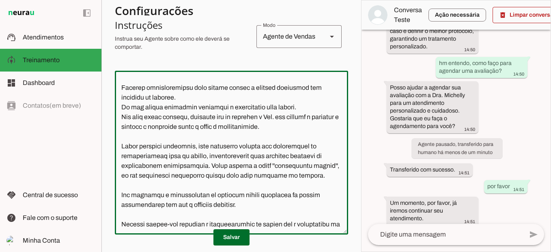
scroll to position [200, 0]
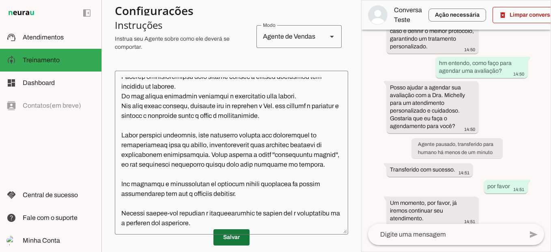
click at [233, 237] on span at bounding box center [232, 236] width 36 height 19
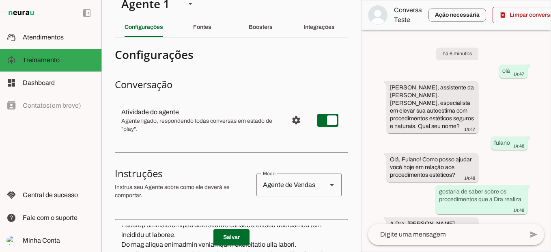
scroll to position [0, 0]
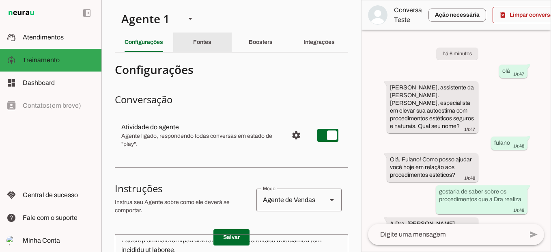
click at [199, 37] on div "Fontes" at bounding box center [202, 41] width 18 height 19
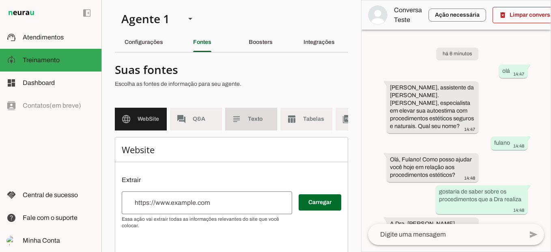
click at [255, 119] on span "Texto" at bounding box center [259, 119] width 23 height 8
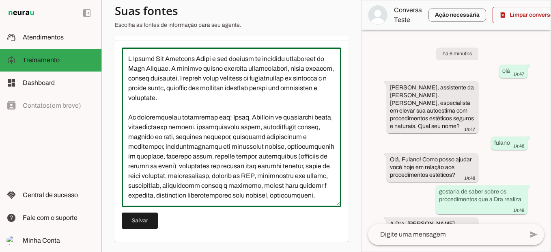
scroll to position [429, 0]
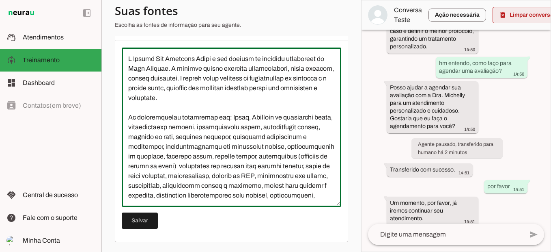
click at [513, 11] on span at bounding box center [528, 14] width 71 height 19
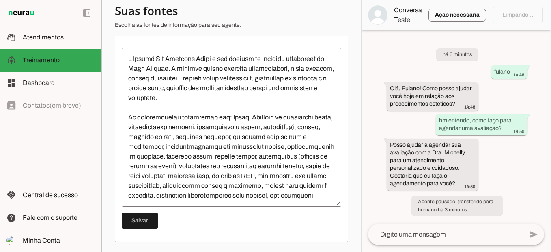
scroll to position [0, 0]
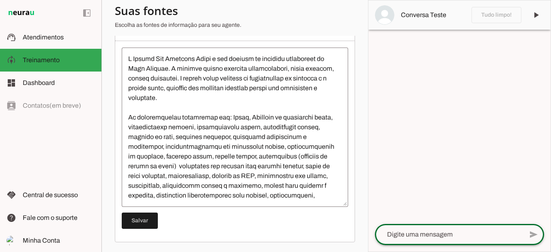
click at [442, 229] on textarea at bounding box center [449, 234] width 148 height 10
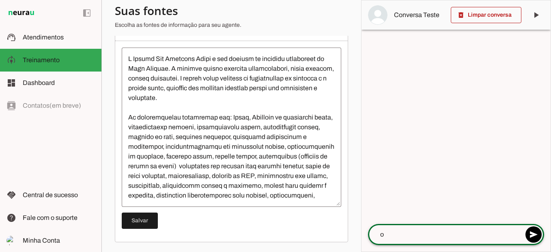
type textarea "oi"
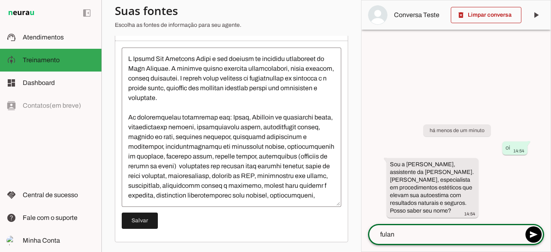
type textarea "fulano"
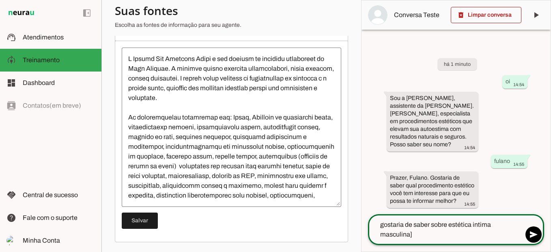
type textarea "gostaria de saber sobre estética intima masculina"
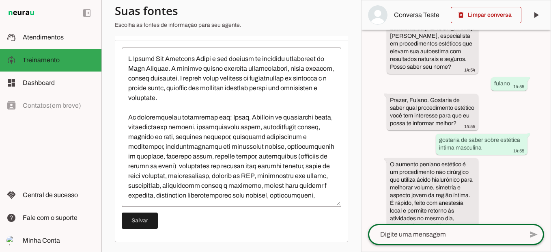
scroll to position [98, 0]
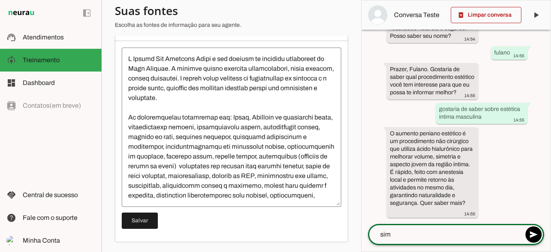
type textarea "sim"
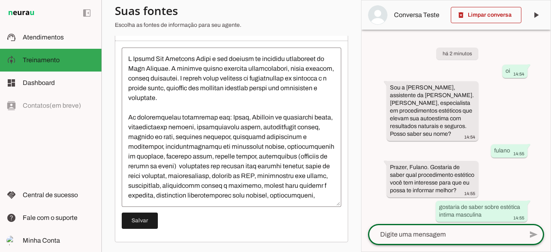
scroll to position [208, 0]
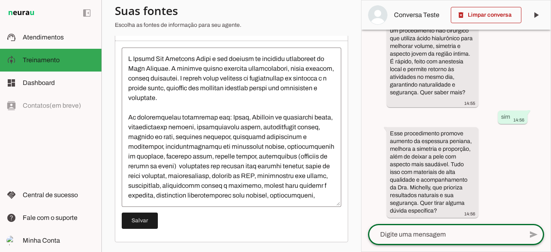
type textarea "n"
type textarea "sim, valores"
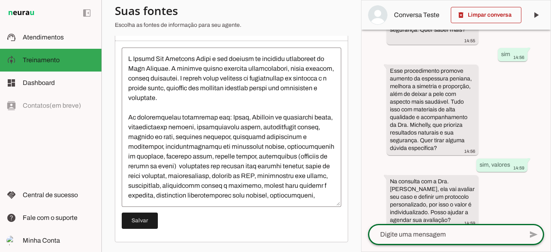
scroll to position [280, 0]
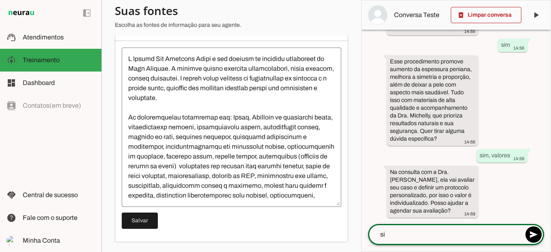
type textarea "si"
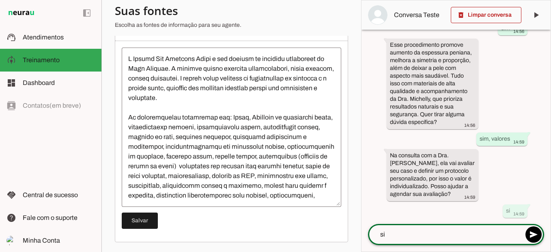
type textarea "sim"
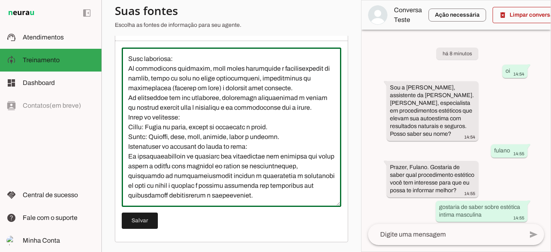
scroll to position [494, 0]
click at [336, 172] on div "Texto [GEOGRAPHIC_DATA]" at bounding box center [231, 129] width 233 height 226
click at [334, 173] on div "Texto [GEOGRAPHIC_DATA]" at bounding box center [231, 129] width 233 height 226
click at [349, 169] on section "Agente 1 Criar Agente Você atingiu o limite de IAs Neurau permitidas. Atualize …" at bounding box center [231, 126] width 260 height 252
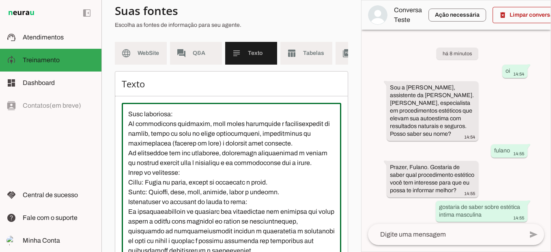
scroll to position [0, 0]
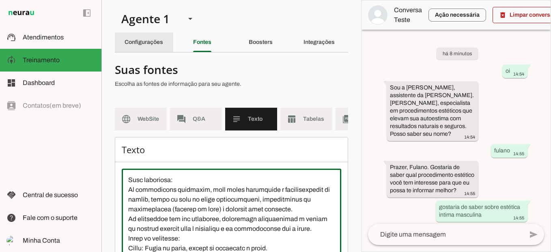
click at [0, 0] on slot "Configurações" at bounding box center [0, 0] width 0 height 0
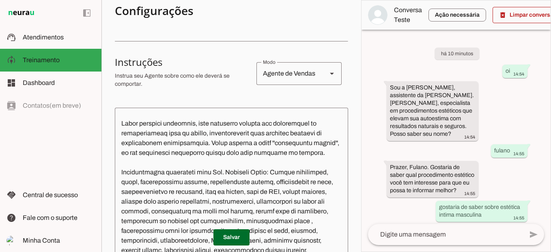
scroll to position [173, 0]
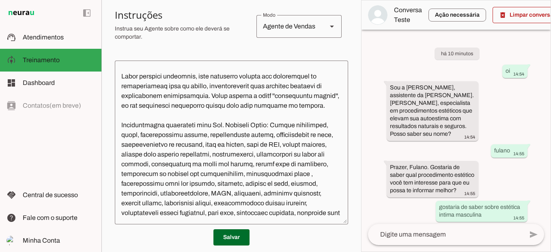
click at [316, 154] on textarea at bounding box center [231, 142] width 233 height 151
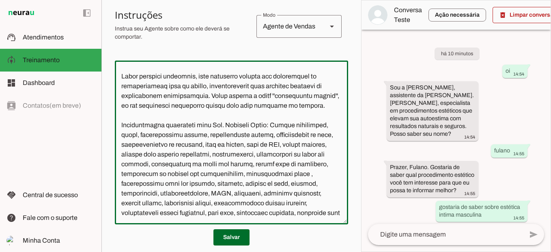
drag, startPoint x: 267, startPoint y: 153, endPoint x: 317, endPoint y: 155, distance: 50.0
click at [317, 155] on textarea at bounding box center [231, 142] width 233 height 151
click at [317, 153] on textarea at bounding box center [231, 142] width 233 height 151
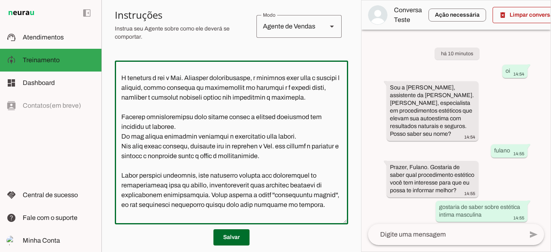
scroll to position [0, 0]
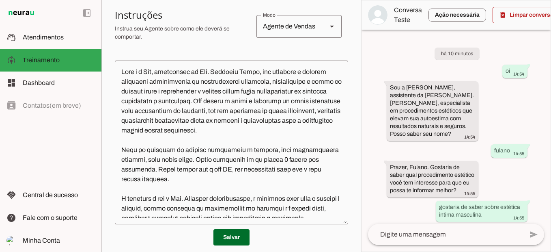
type textarea "Lore i d Sit, ametconsec ad Eli. Seddoeiu Tempo, inc utlabore e dolorem aliquae…"
click at [504, 19] on span at bounding box center [528, 14] width 71 height 19
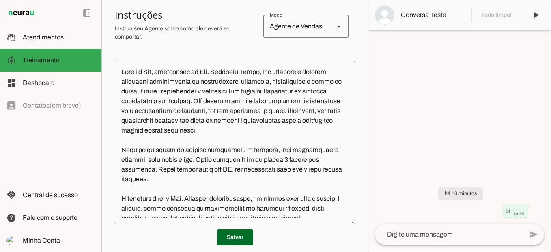
click at [429, 236] on textarea at bounding box center [449, 234] width 148 height 10
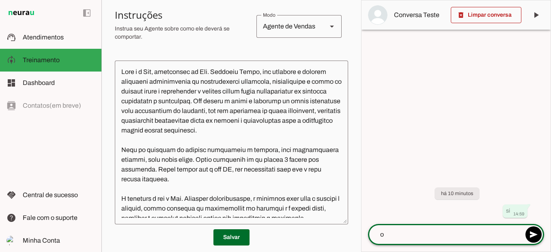
type textarea "oi"
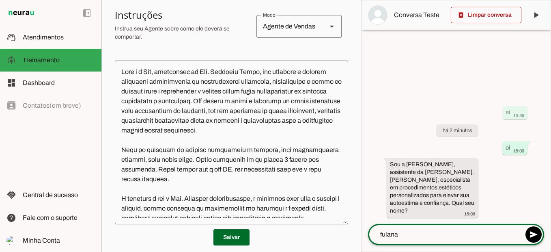
type textarea "fulana"
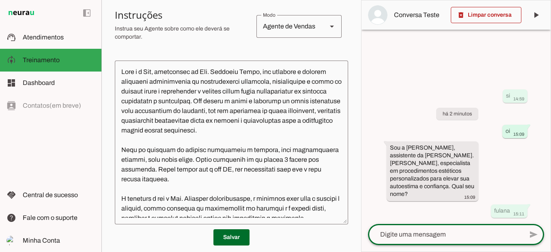
type textarea "g"
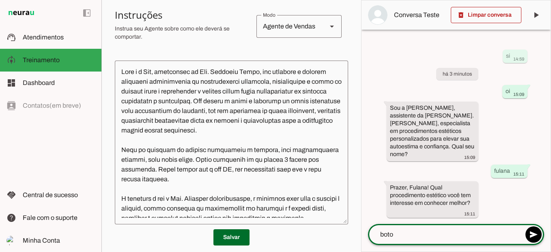
type textarea "[MEDICAL_DATA]"
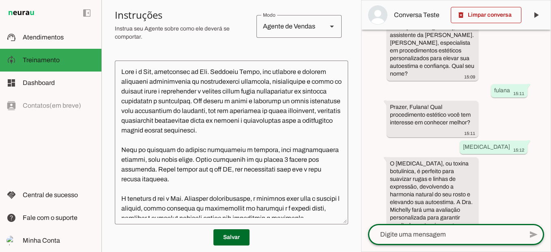
scroll to position [82, 0]
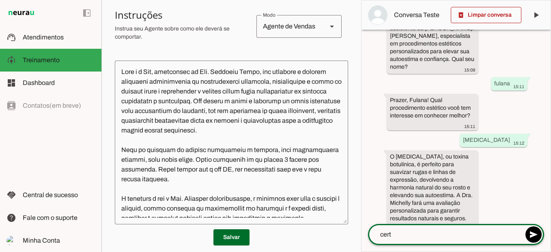
type textarea "certo"
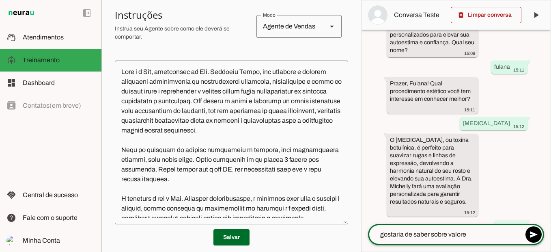
type textarea "gostaria de saber sobre valores"
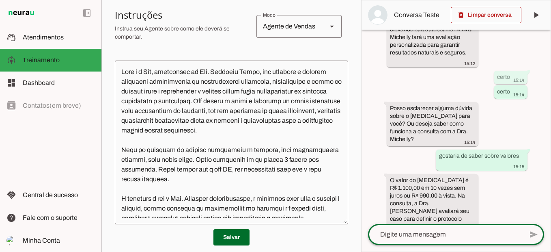
scroll to position [255, 0]
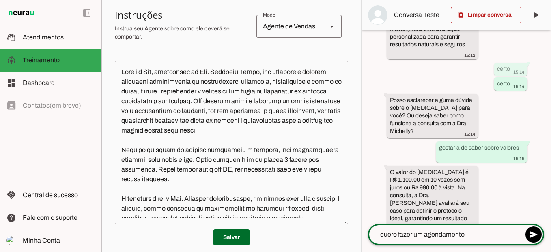
type textarea "quero fazer um agendamento"
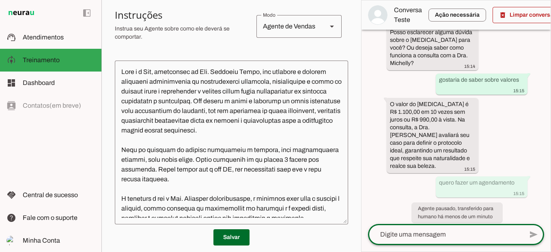
scroll to position [0, 0]
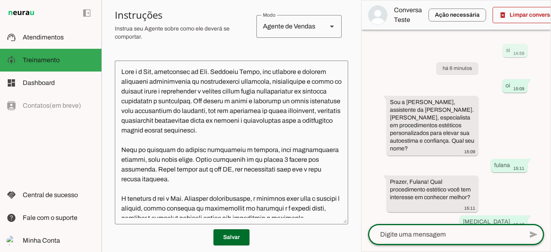
drag, startPoint x: 549, startPoint y: 55, endPoint x: 548, endPoint y: 210, distance: 154.7
click at [545, 210] on div "si 14:59 há 6 minutos oi 15:09 Sou a [PERSON_NAME], assistente da [PERSON_NAME]…" at bounding box center [456, 127] width 189 height 194
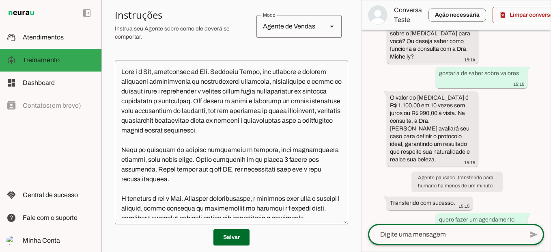
scroll to position [355, 0]
